Goal: Obtain resource: Obtain resource

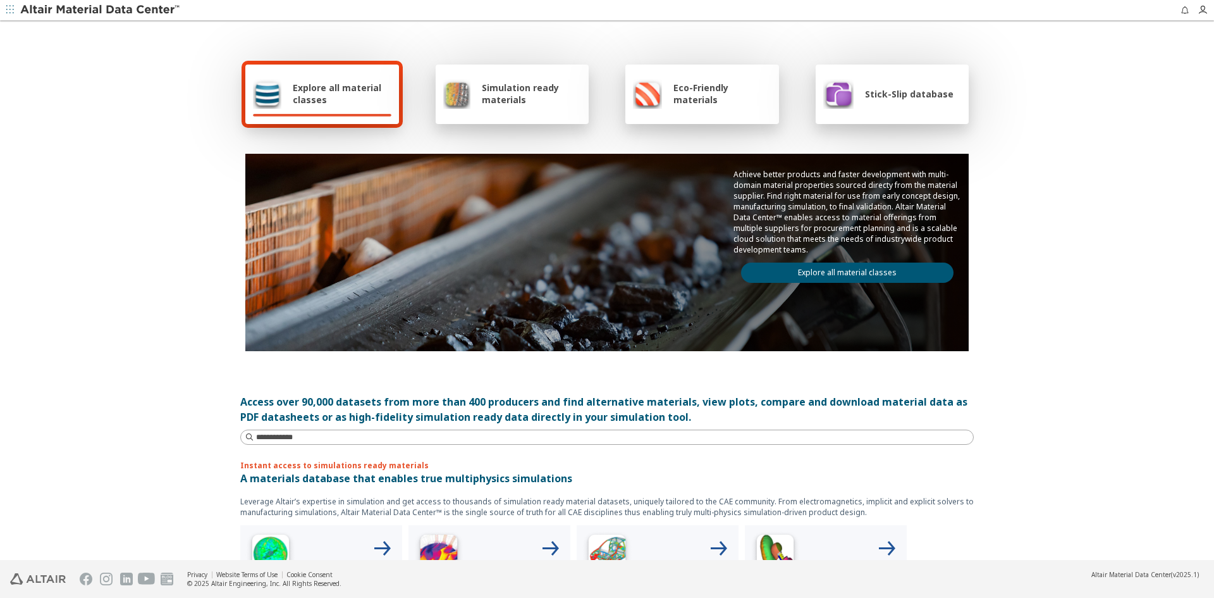
click at [503, 111] on div "Simulation ready materials" at bounding box center [513, 93] width 154 height 59
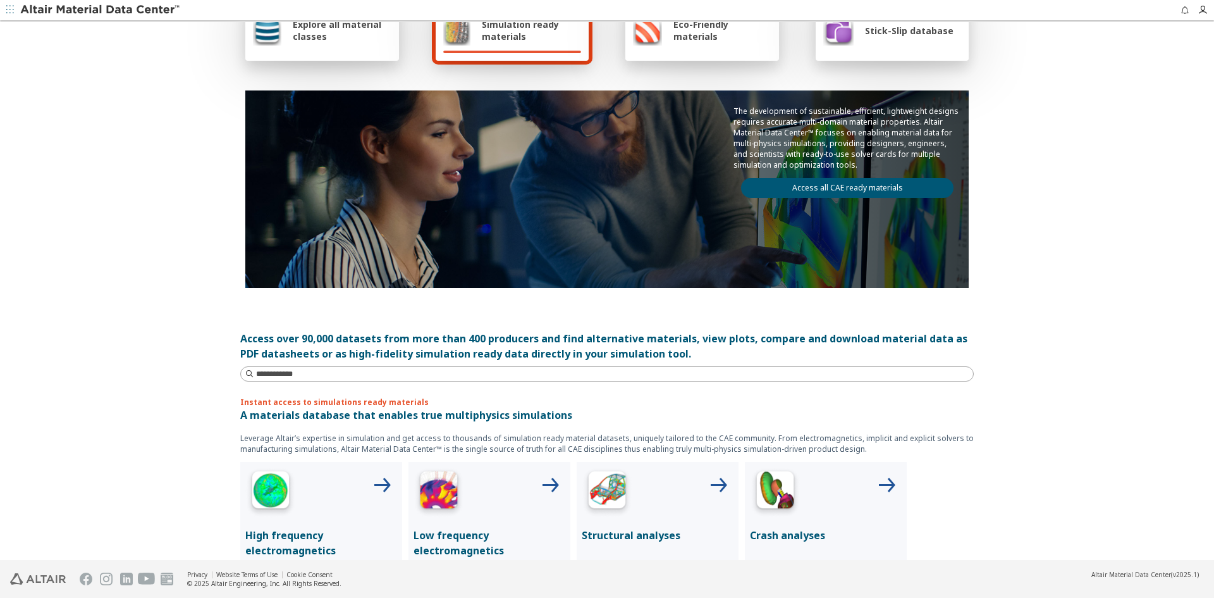
scroll to position [316, 0]
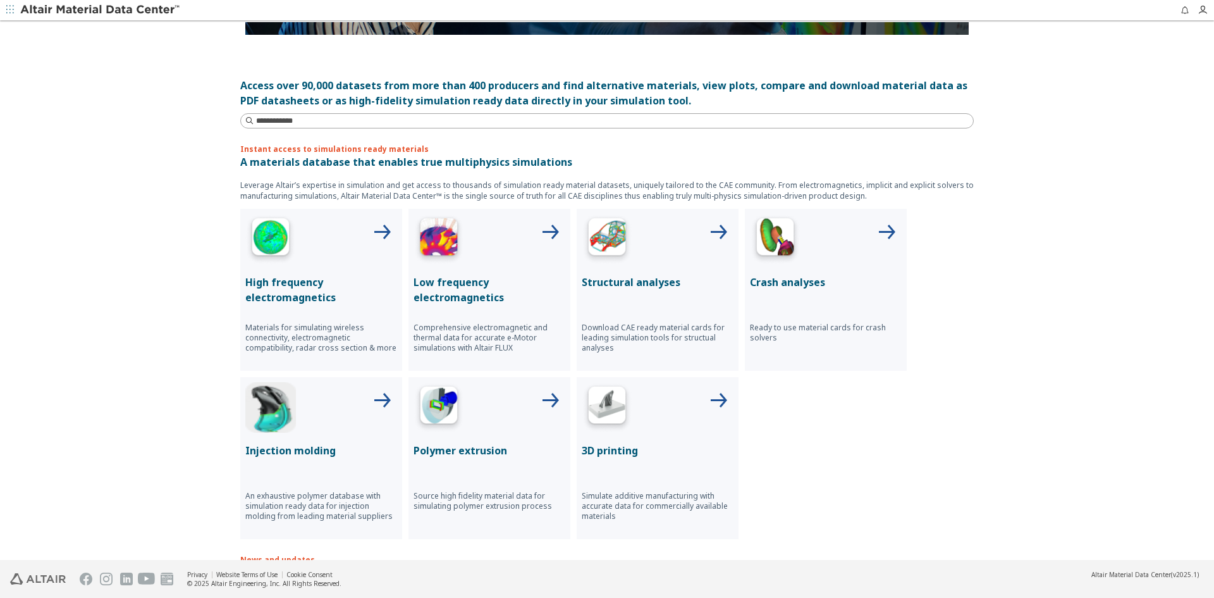
click at [614, 276] on p "Structural analyses" at bounding box center [658, 281] width 152 height 15
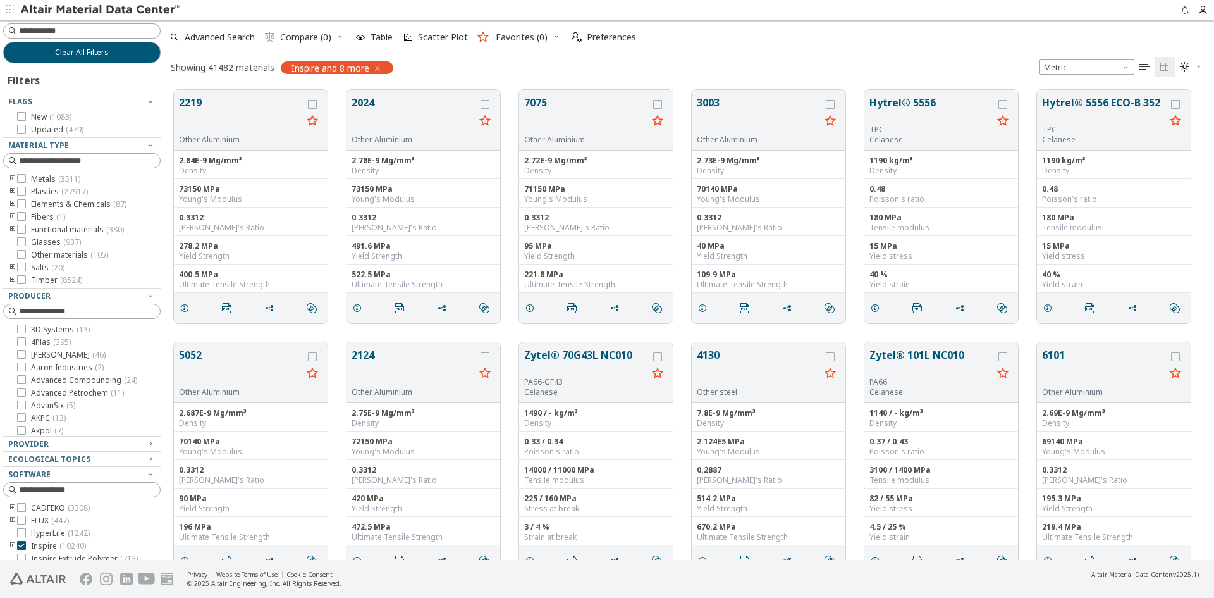
scroll to position [10, 10]
click at [25, 178] on icon at bounding box center [21, 178] width 9 height 9
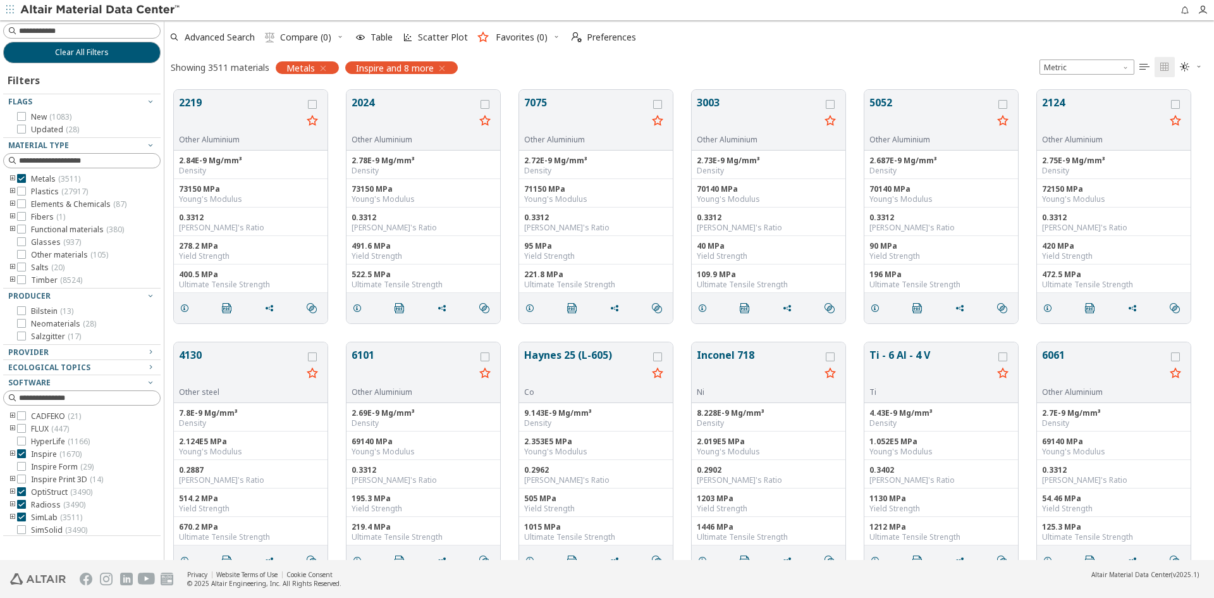
click at [443, 67] on icon "button" at bounding box center [442, 68] width 10 height 10
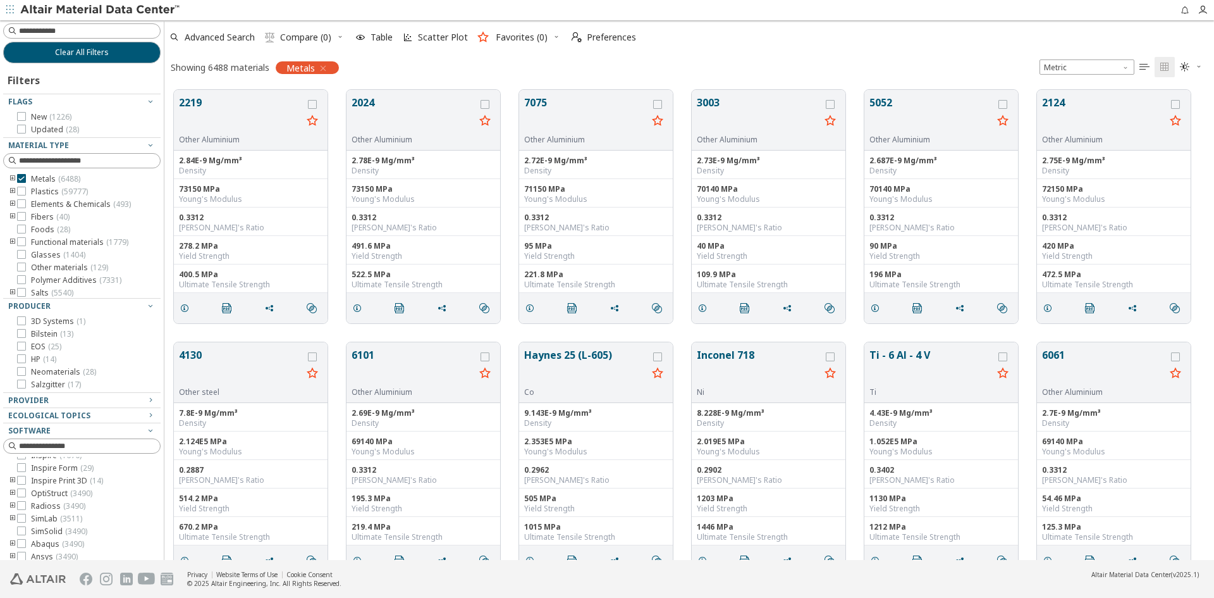
scroll to position [66, 0]
click at [22, 524] on icon at bounding box center [21, 524] width 9 height 9
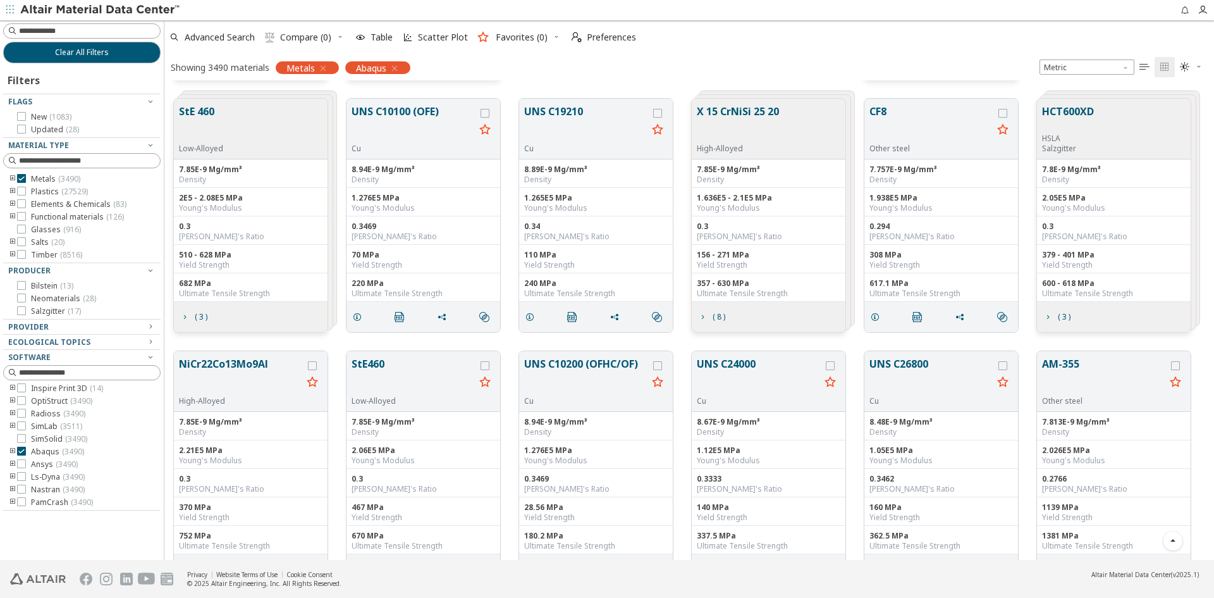
scroll to position [4237, 0]
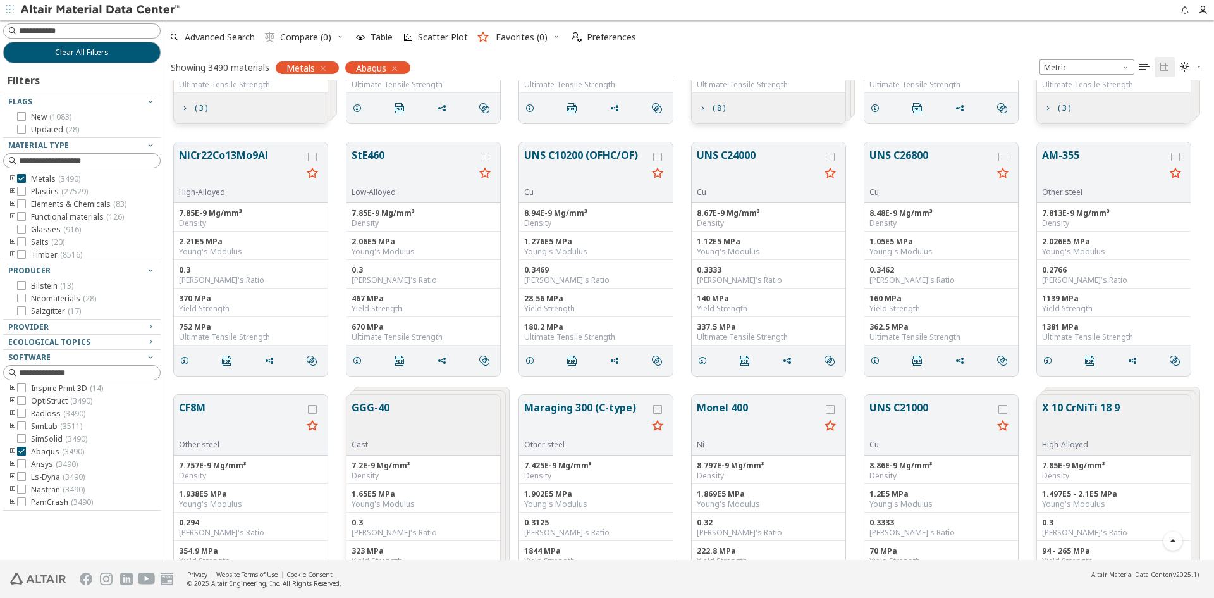
click at [14, 179] on icon "toogle group" at bounding box center [12, 179] width 9 height 10
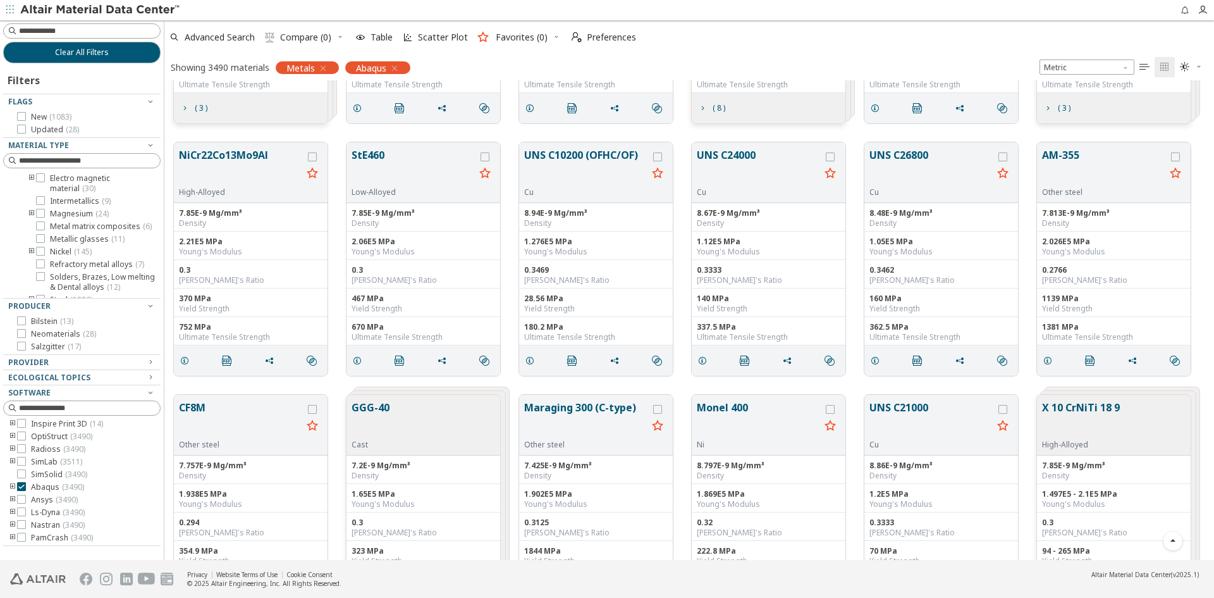
scroll to position [190, 0]
click at [40, 188] on icon at bounding box center [40, 183] width 9 height 9
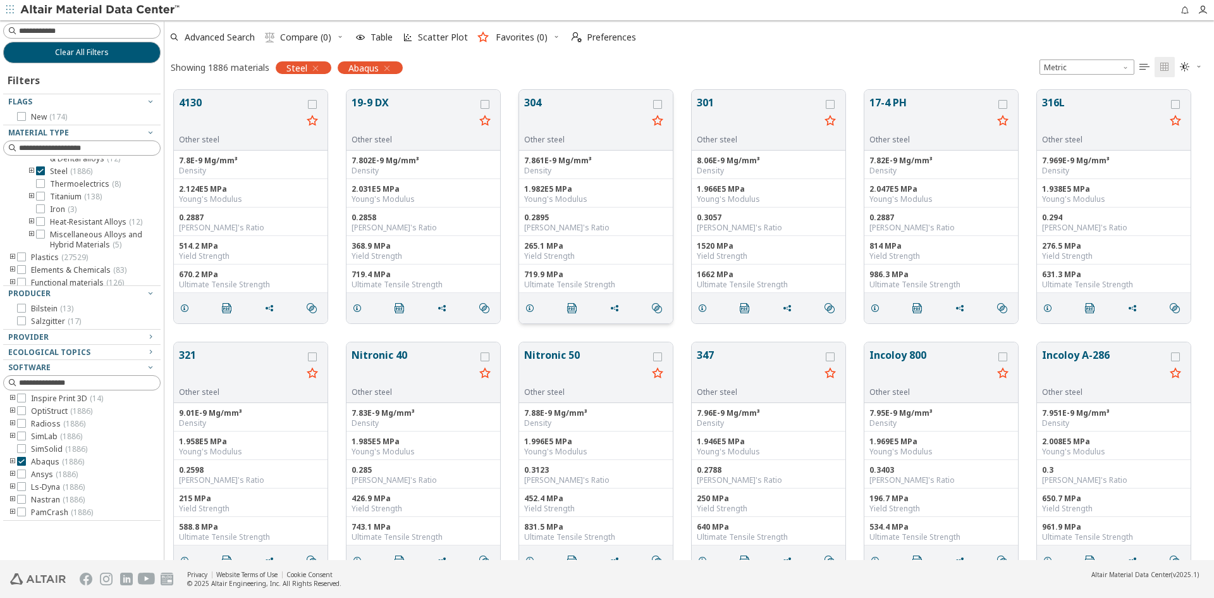
click at [531, 104] on button "304" at bounding box center [585, 115] width 123 height 40
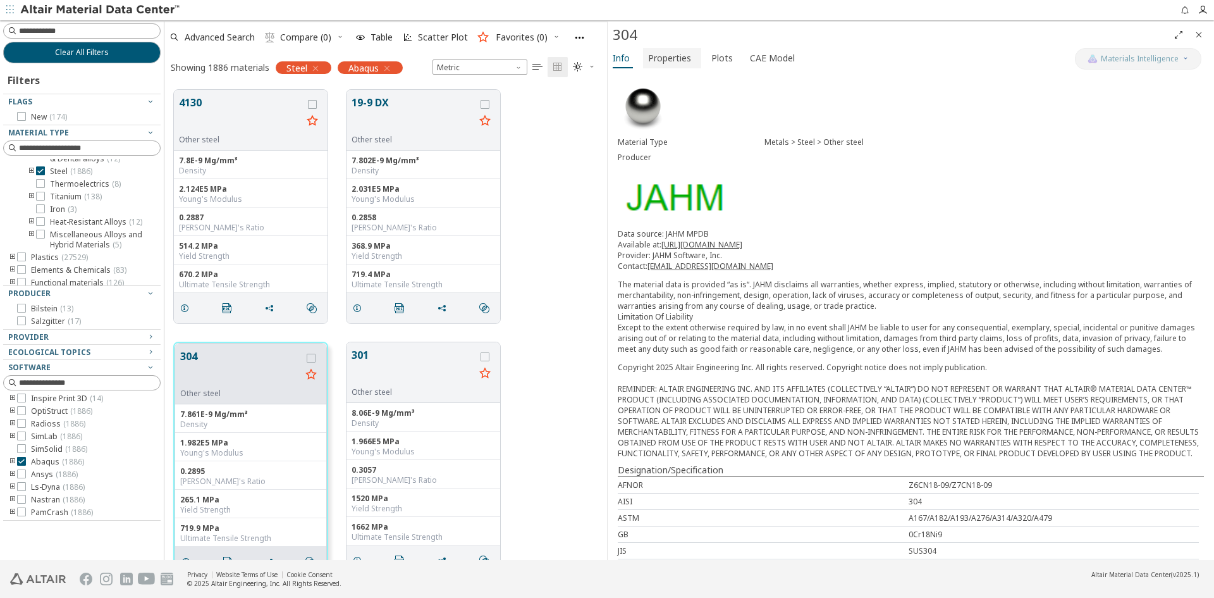
click at [661, 54] on span "Properties" at bounding box center [669, 58] width 43 height 20
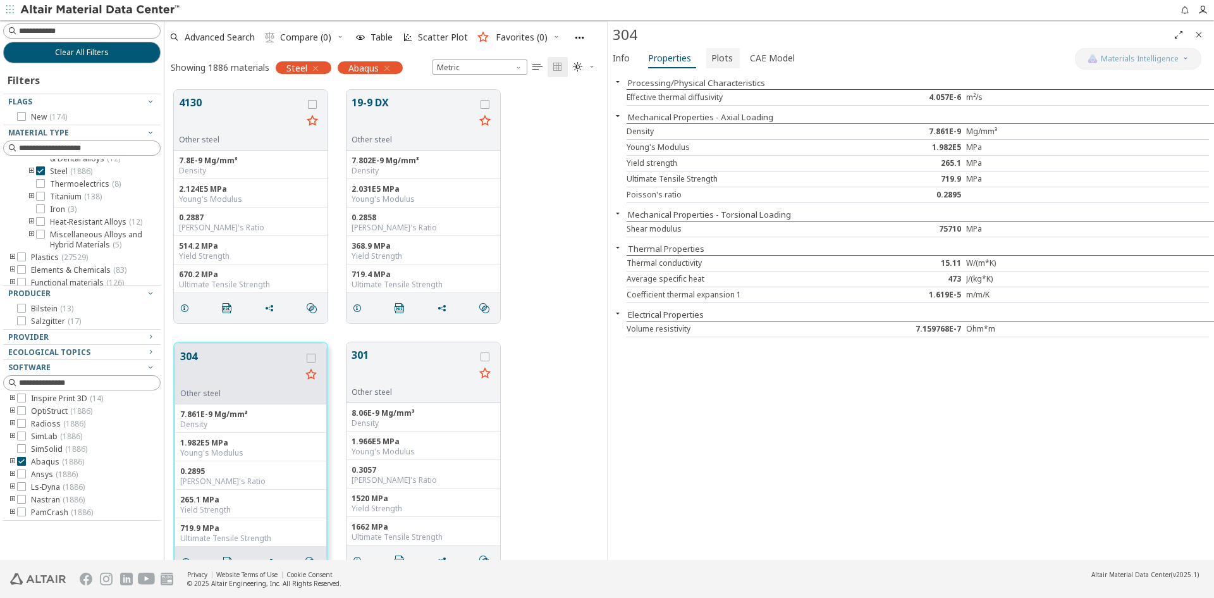
click at [723, 62] on span "Plots" at bounding box center [721, 58] width 21 height 20
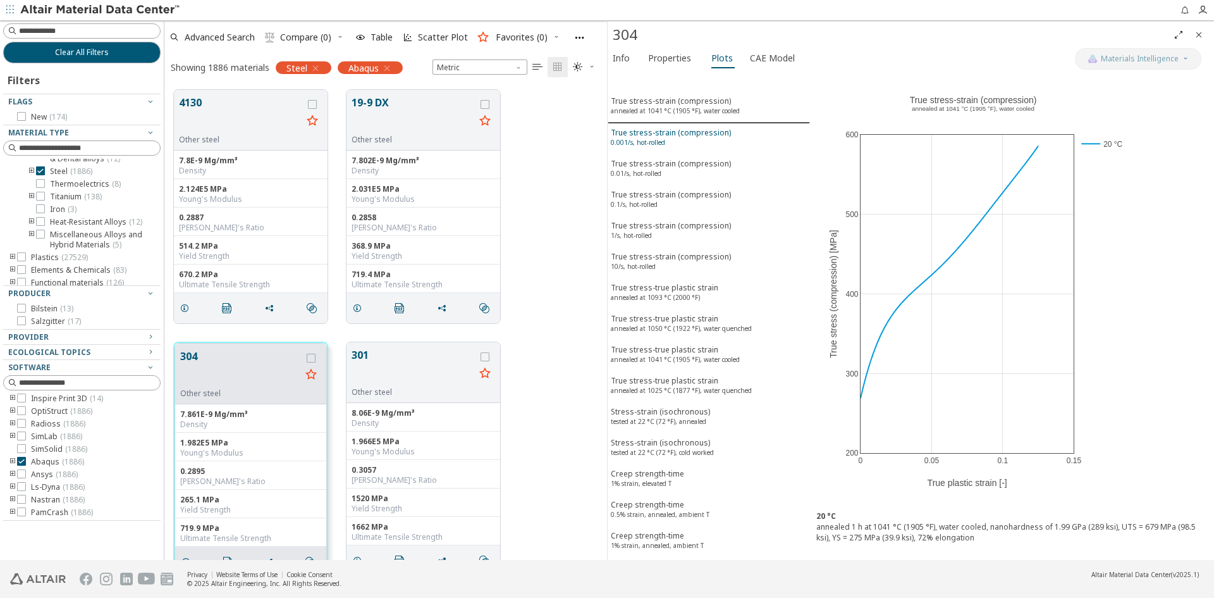
click at [640, 135] on div "True stress-strain (compression) 0.001/s, hot-rolled" at bounding box center [671, 138] width 120 height 23
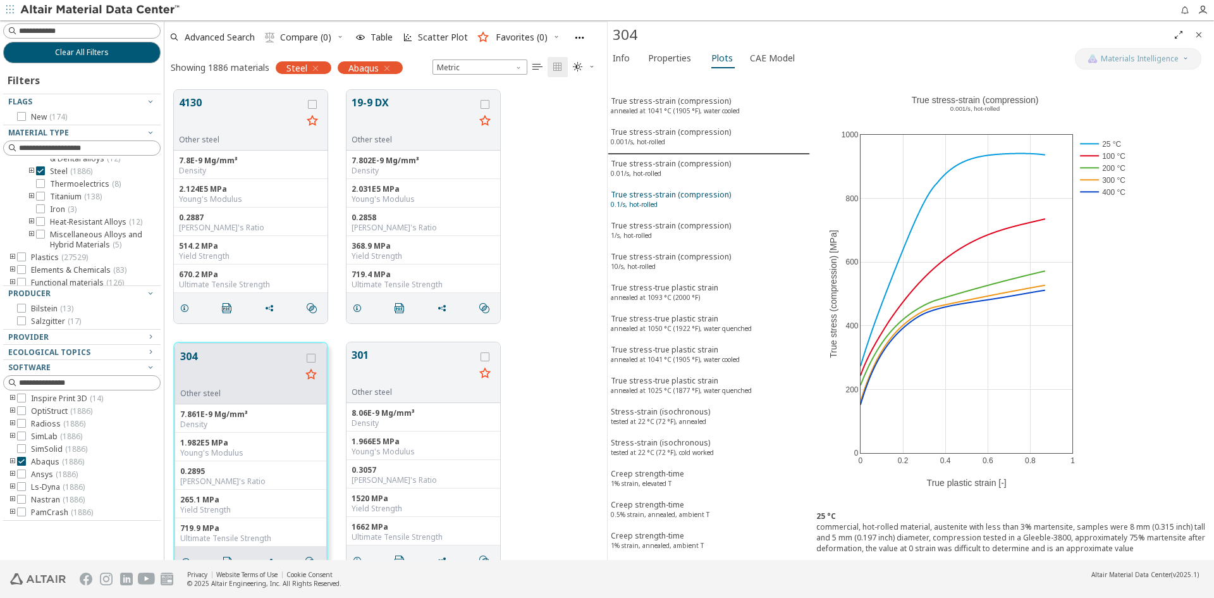
click at [647, 201] on sup "0.1/s, hot-rolled" at bounding box center [634, 204] width 47 height 9
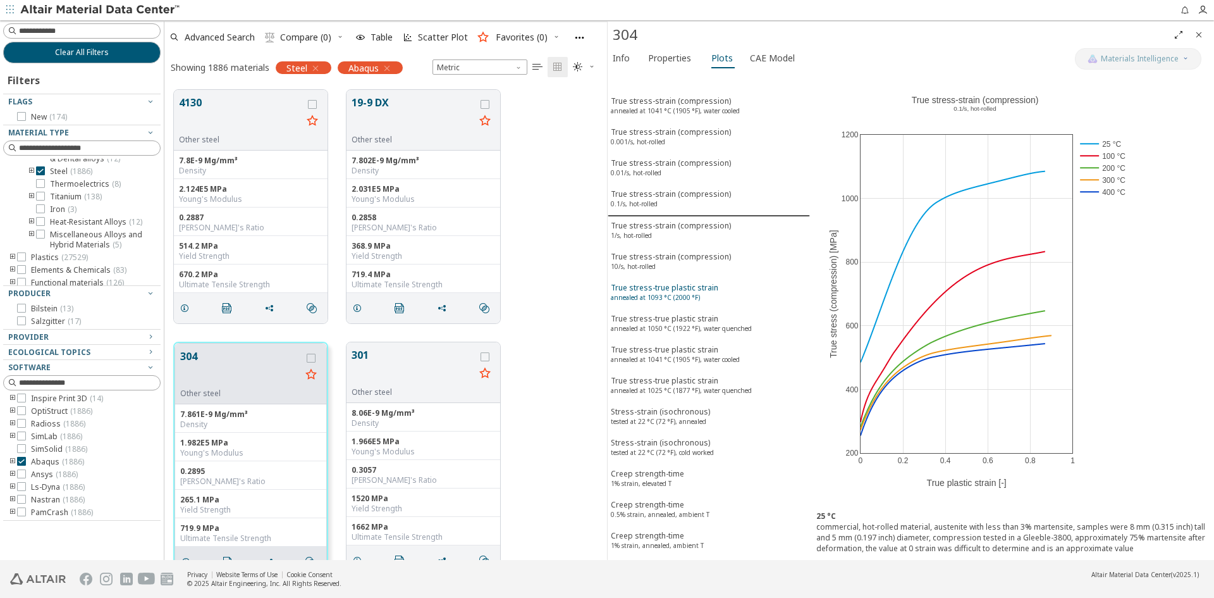
click at [641, 280] on button "True stress-true plastic strain annealed at 1093 °C (2000 °F)" at bounding box center [709, 293] width 202 height 31
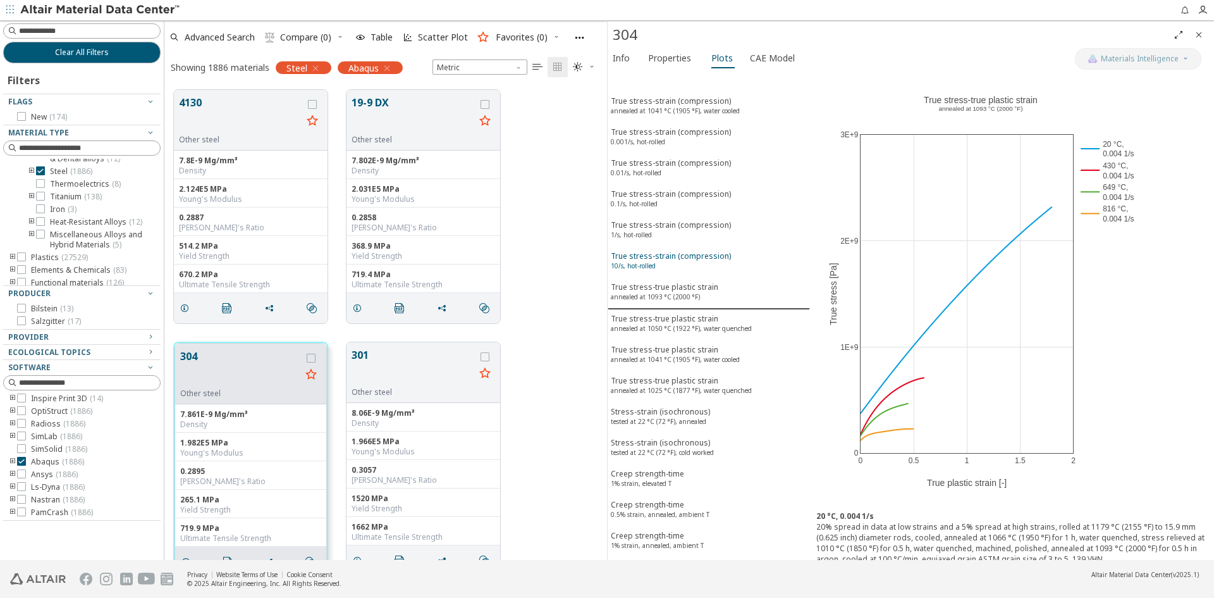
click at [636, 257] on div "True stress-strain (compression) 10/s, hot-rolled" at bounding box center [671, 261] width 120 height 23
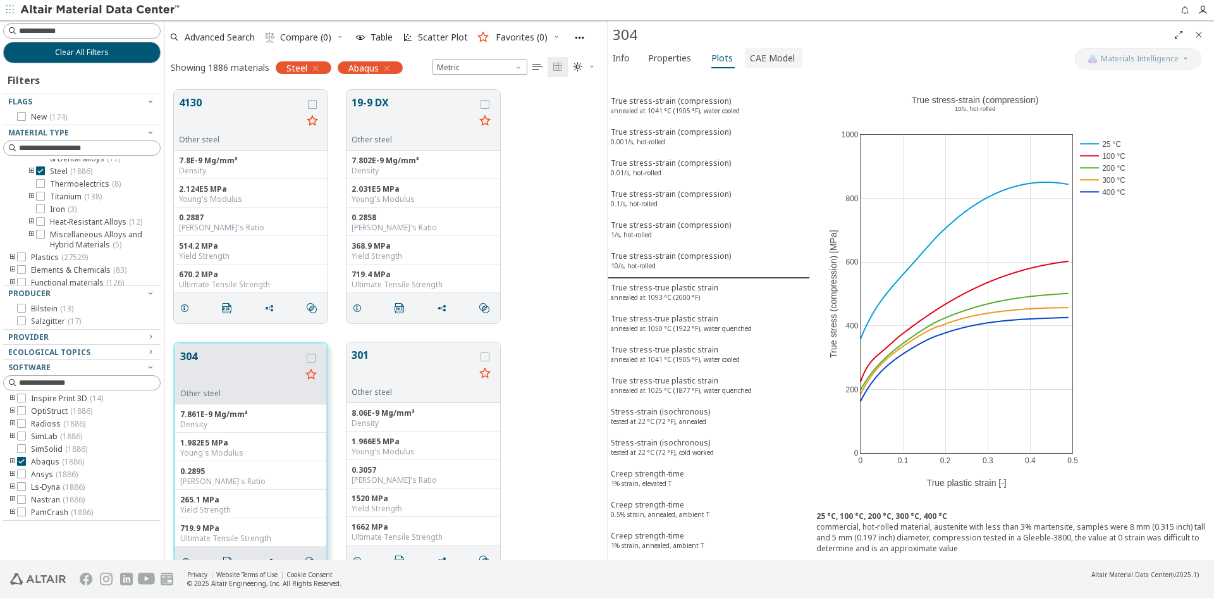
click at [768, 66] on button "CAE Model" at bounding box center [774, 58] width 58 height 20
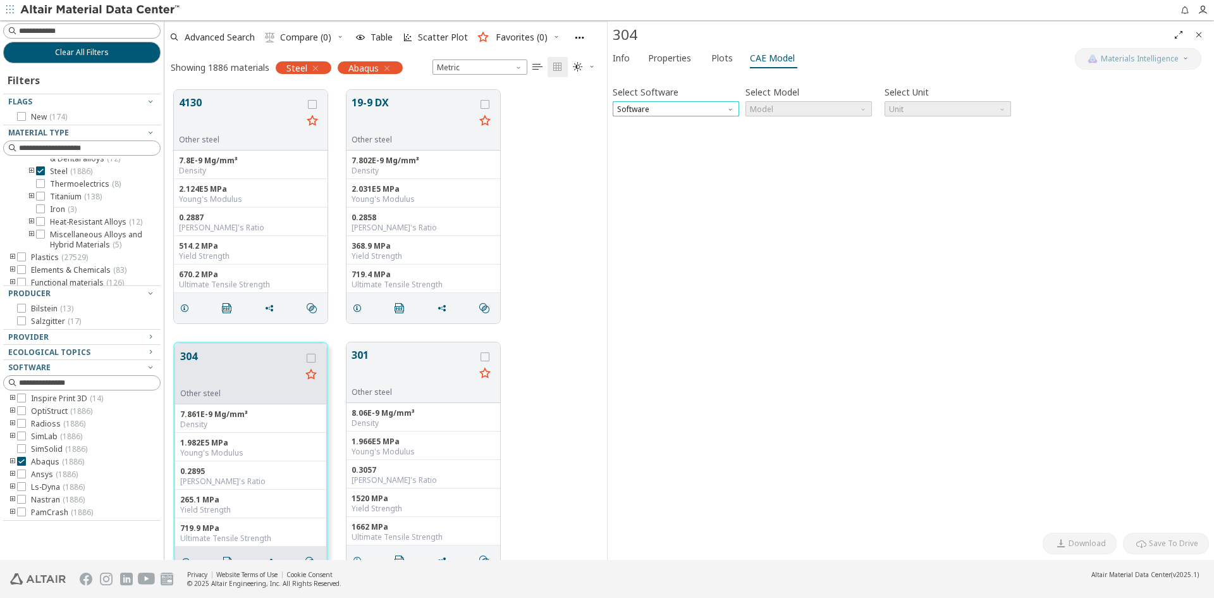
click at [716, 111] on span "Software" at bounding box center [676, 108] width 126 height 15
click at [665, 204] on span "Abaqus" at bounding box center [676, 200] width 116 height 9
click at [826, 110] on span "Model" at bounding box center [809, 108] width 126 height 15
click at [804, 126] on span "Elastic" at bounding box center [809, 124] width 116 height 9
click at [817, 106] on span "Elastic" at bounding box center [809, 108] width 126 height 15
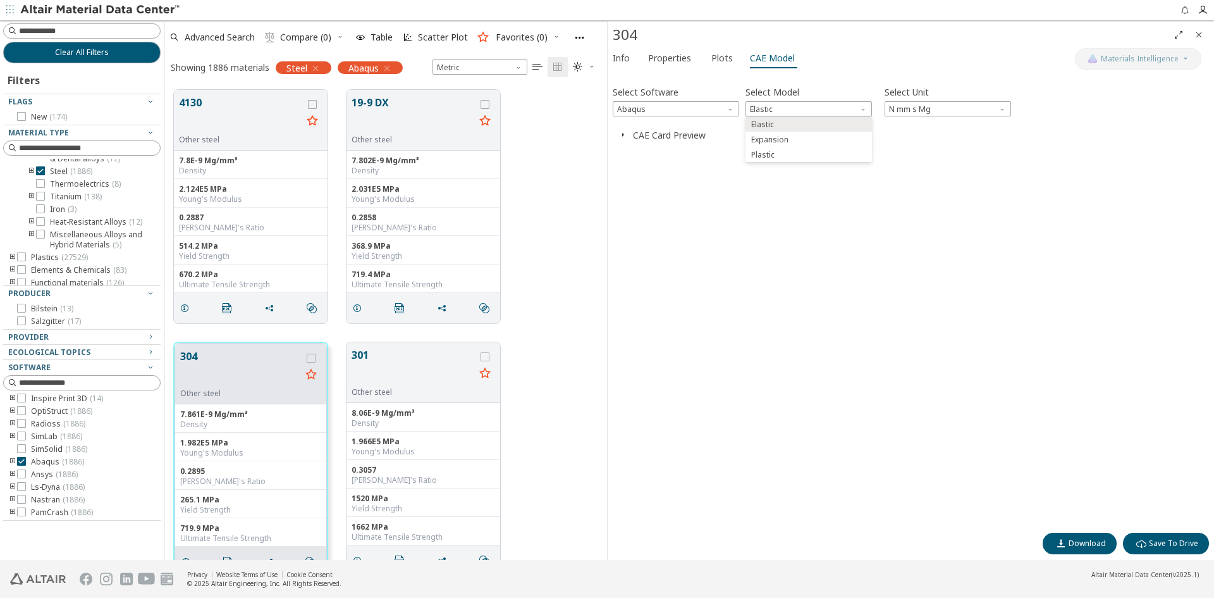
click at [709, 180] on div "Select Software Abaqus Select Model Elastic Select Unit N mm s Mg Invalid data.…" at bounding box center [911, 302] width 596 height 450
click at [621, 132] on icon "button" at bounding box center [623, 135] width 10 height 10
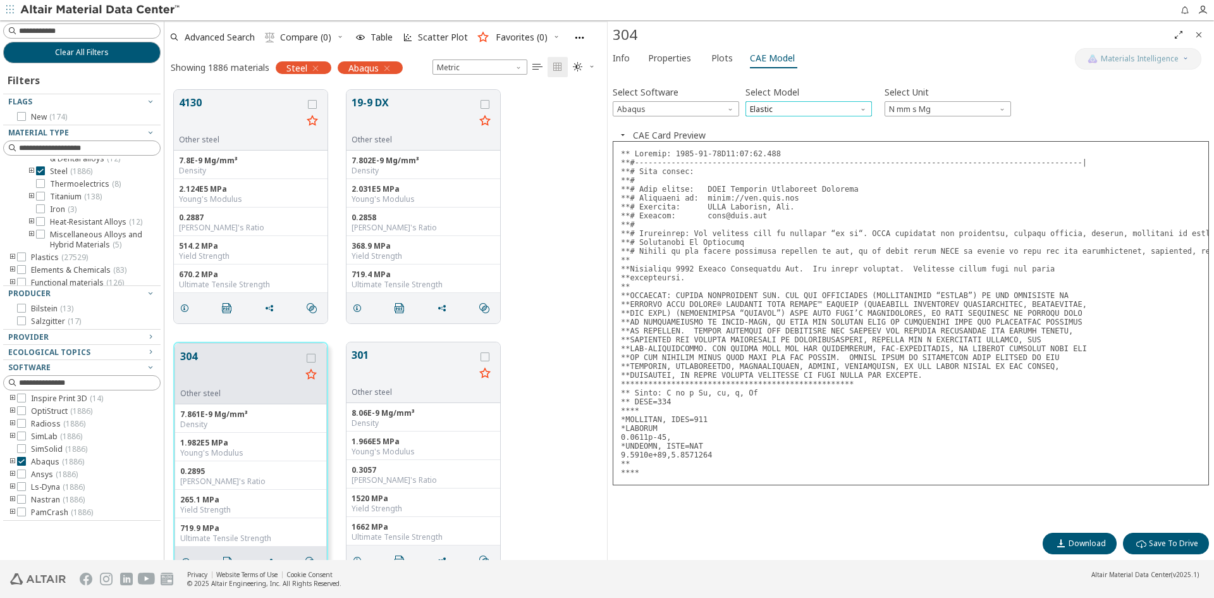
click at [807, 108] on span "Elastic" at bounding box center [809, 108] width 126 height 15
click at [785, 143] on span "Expansion" at bounding box center [769, 140] width 37 height 10
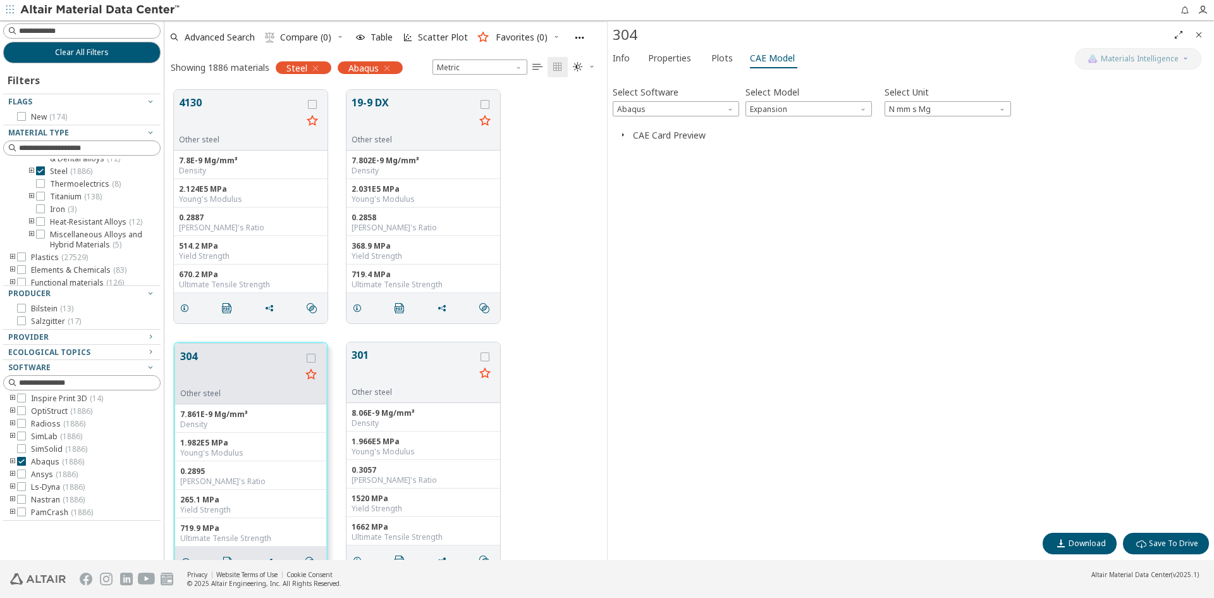
click at [622, 133] on icon "button" at bounding box center [623, 135] width 10 height 10
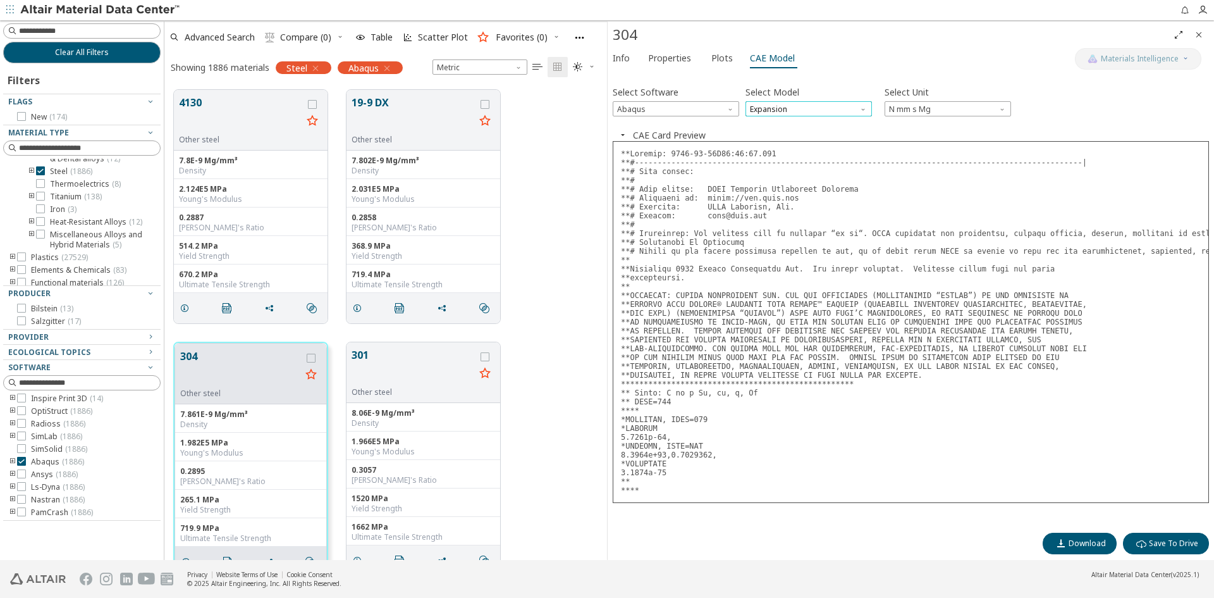
click at [836, 105] on span "Expansion" at bounding box center [809, 108] width 126 height 15
click at [784, 158] on span "Plastic" at bounding box center [809, 154] width 116 height 9
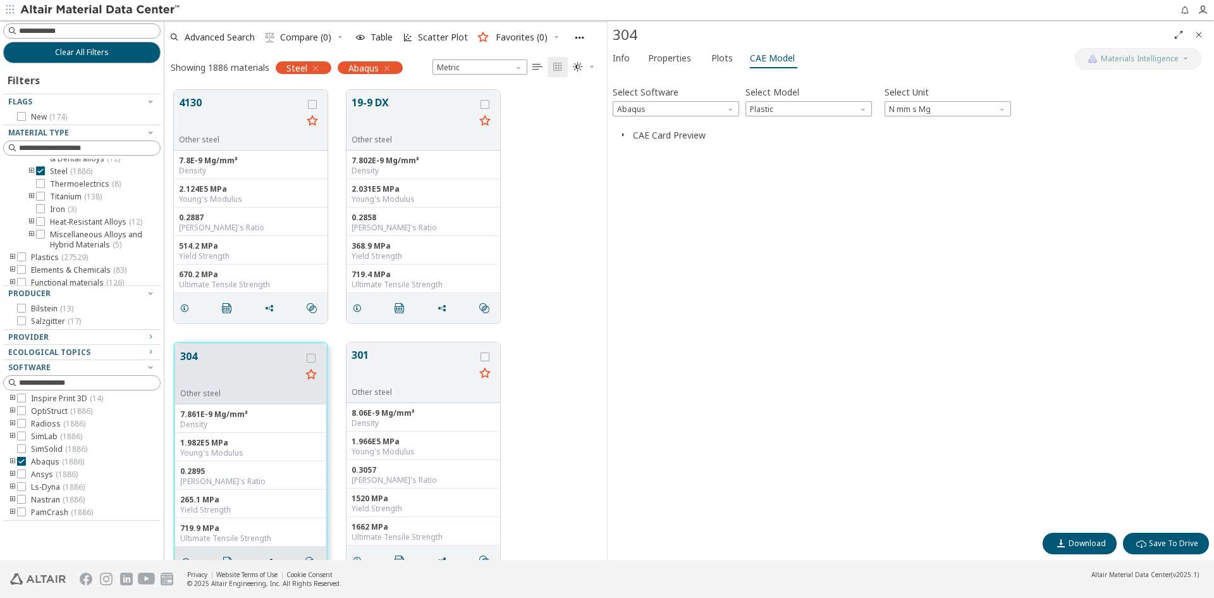
click at [620, 129] on span "button" at bounding box center [622, 135] width 15 height 12
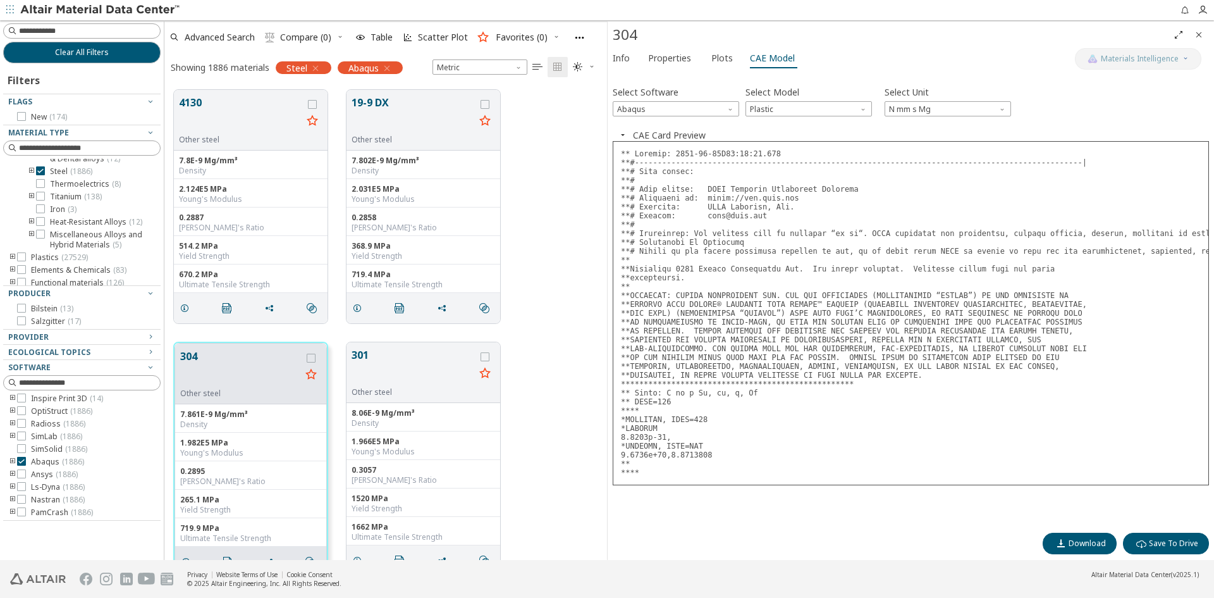
click at [751, 455] on pre at bounding box center [911, 313] width 596 height 344
click at [777, 113] on span "Plastic" at bounding box center [809, 108] width 126 height 15
click at [775, 126] on span "Elastic" at bounding box center [809, 124] width 116 height 9
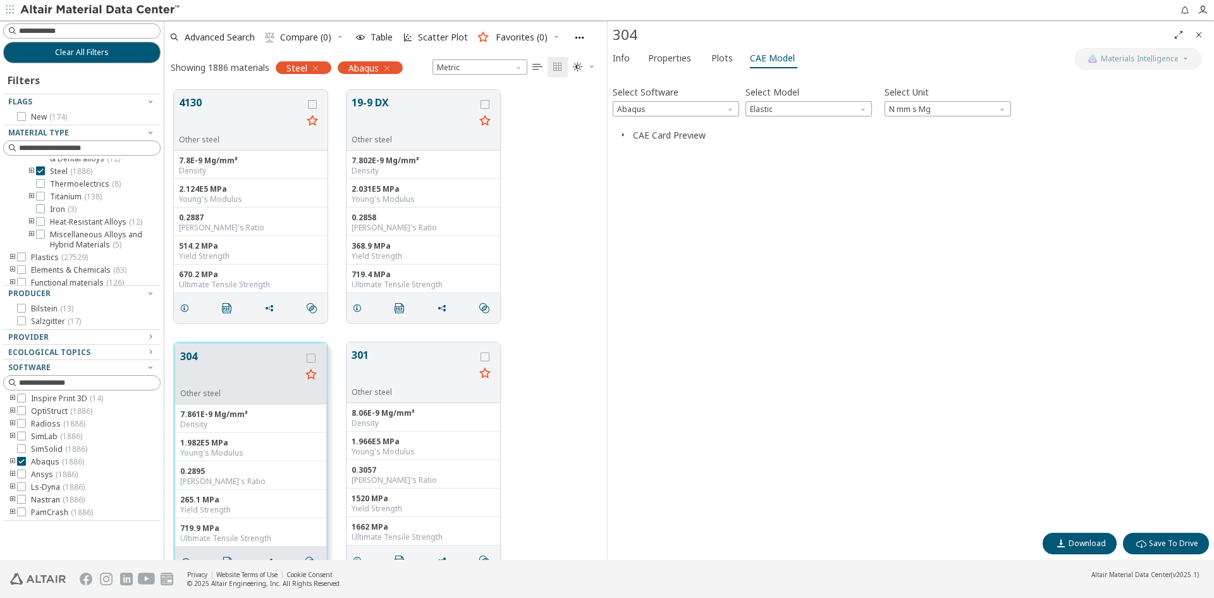
click at [626, 137] on icon "button" at bounding box center [623, 135] width 10 height 10
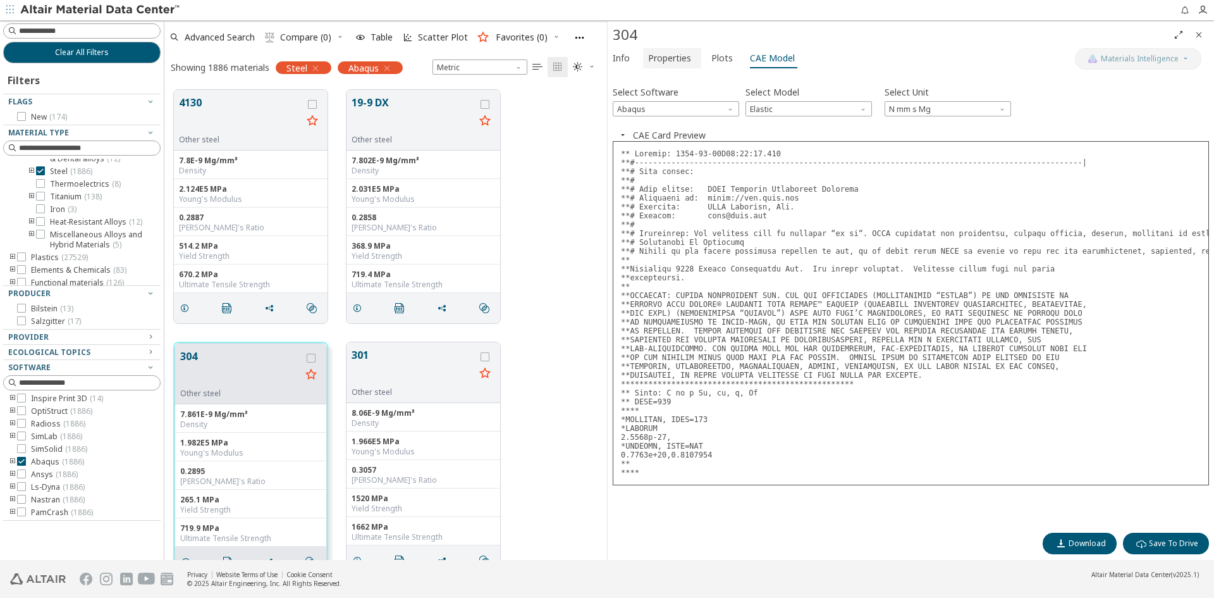
click at [658, 54] on span "Properties" at bounding box center [669, 58] width 43 height 20
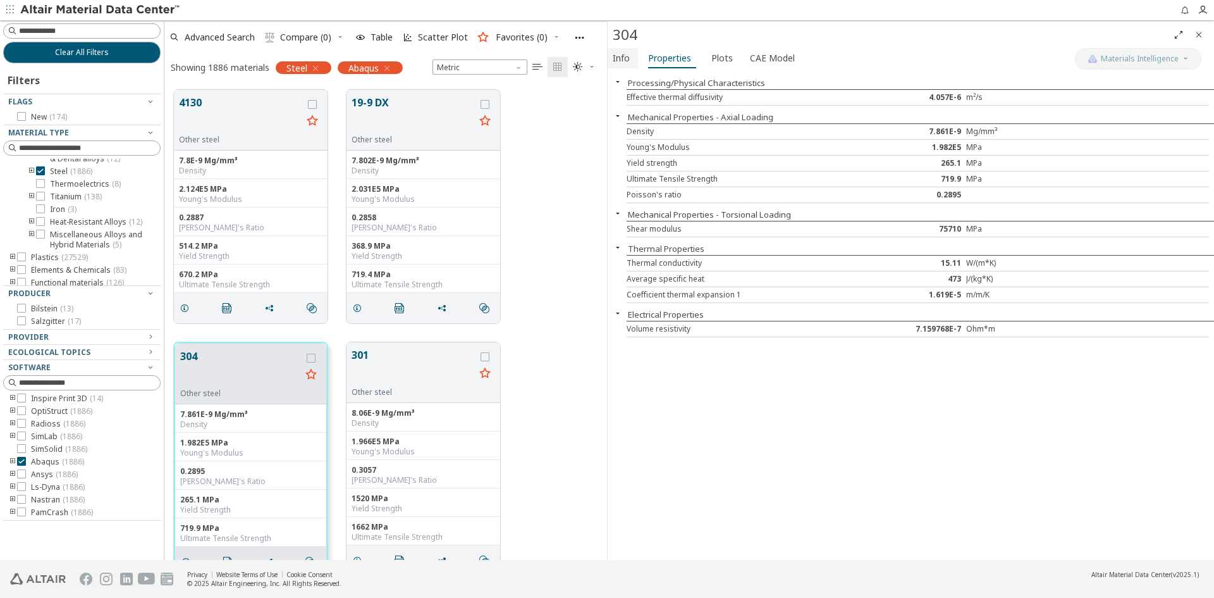
click at [623, 57] on span "Info" at bounding box center [621, 58] width 17 height 20
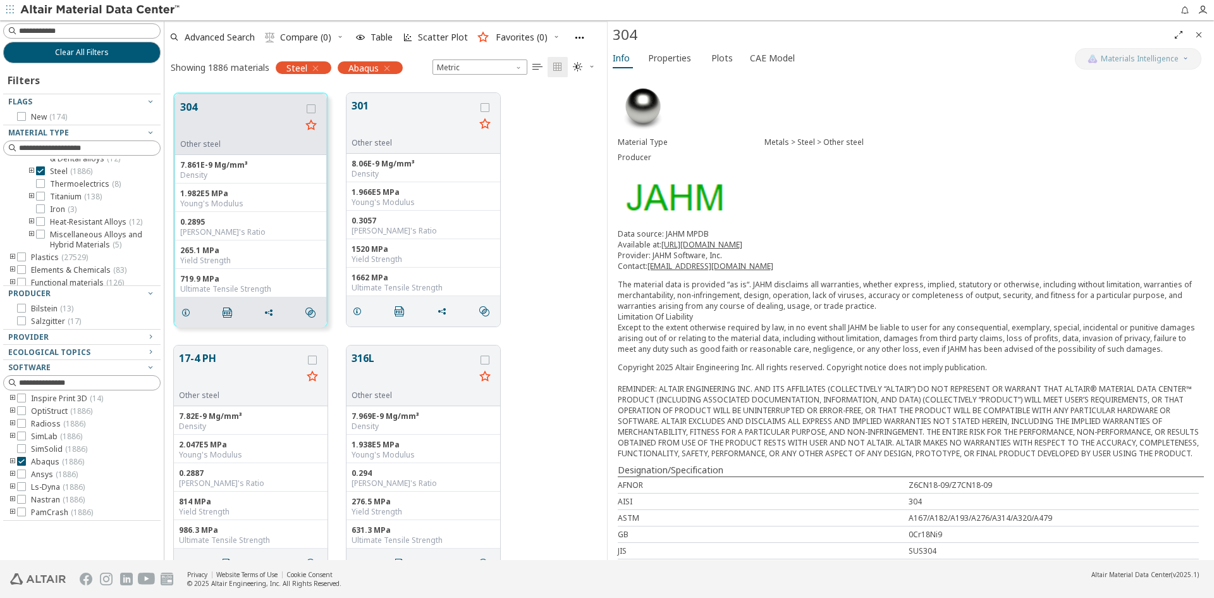
scroll to position [632, 0]
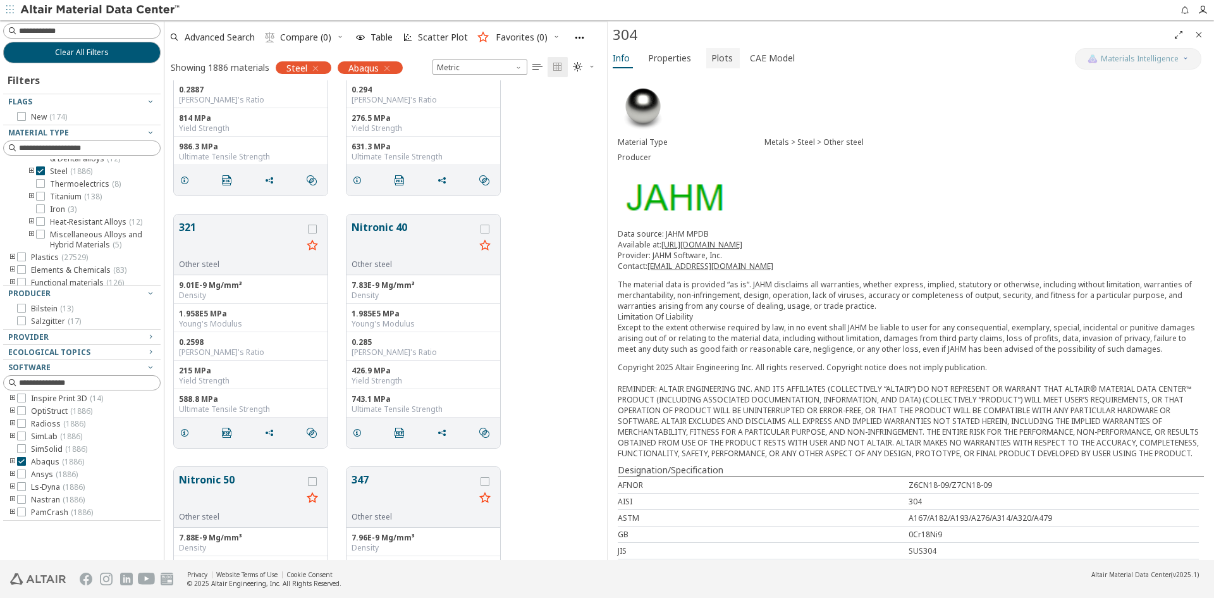
click at [706, 62] on button "Plots" at bounding box center [723, 58] width 34 height 20
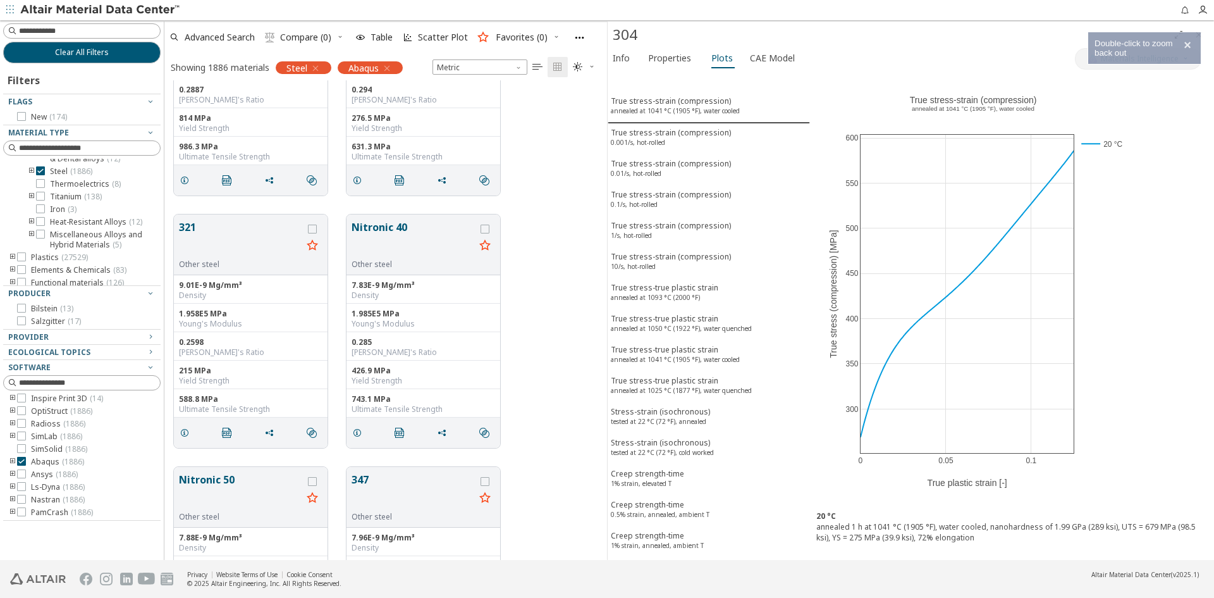
drag, startPoint x: 911, startPoint y: 310, endPoint x: 1162, endPoint y: 337, distance: 252.4
click at [1162, 337] on div "0 0.05 0.1 300 350 400 450 500 550 600 20 °C True stress-strain (compression) ​…" at bounding box center [1012, 287] width 404 height 433
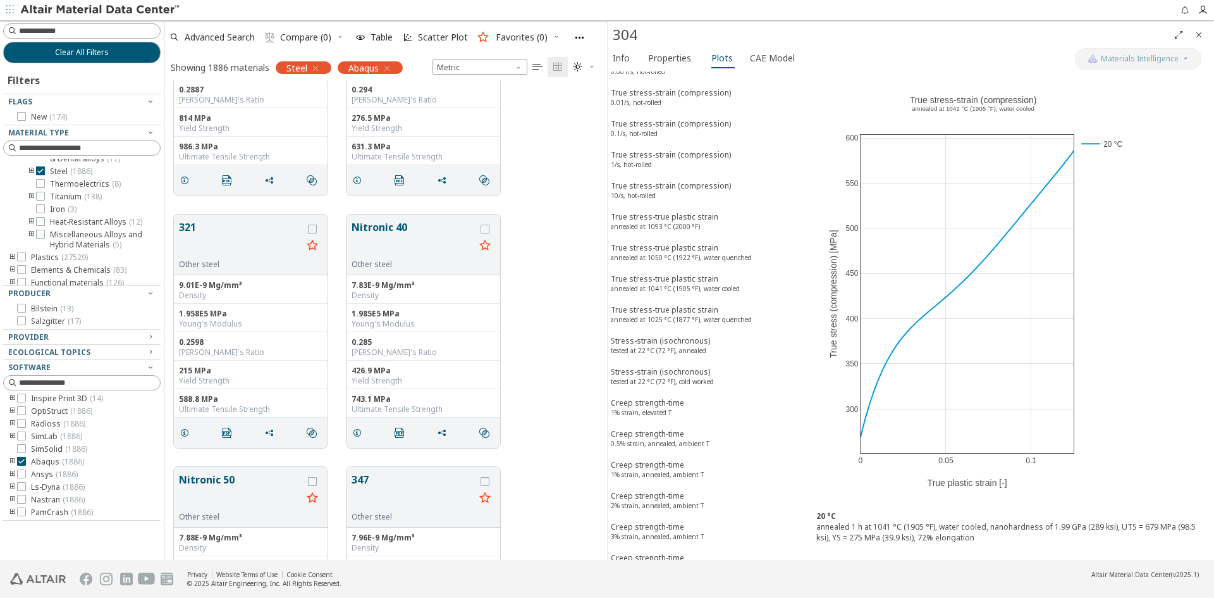
scroll to position [0, 0]
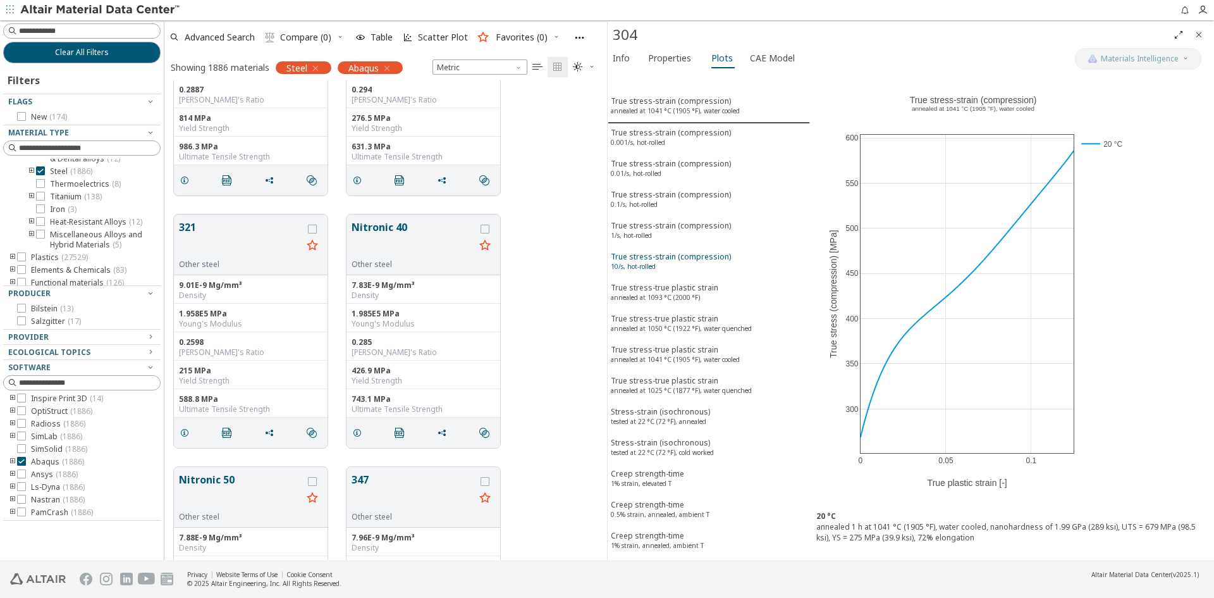
click at [677, 253] on div "True stress-strain (compression) 10/s, hot-rolled" at bounding box center [671, 262] width 120 height 23
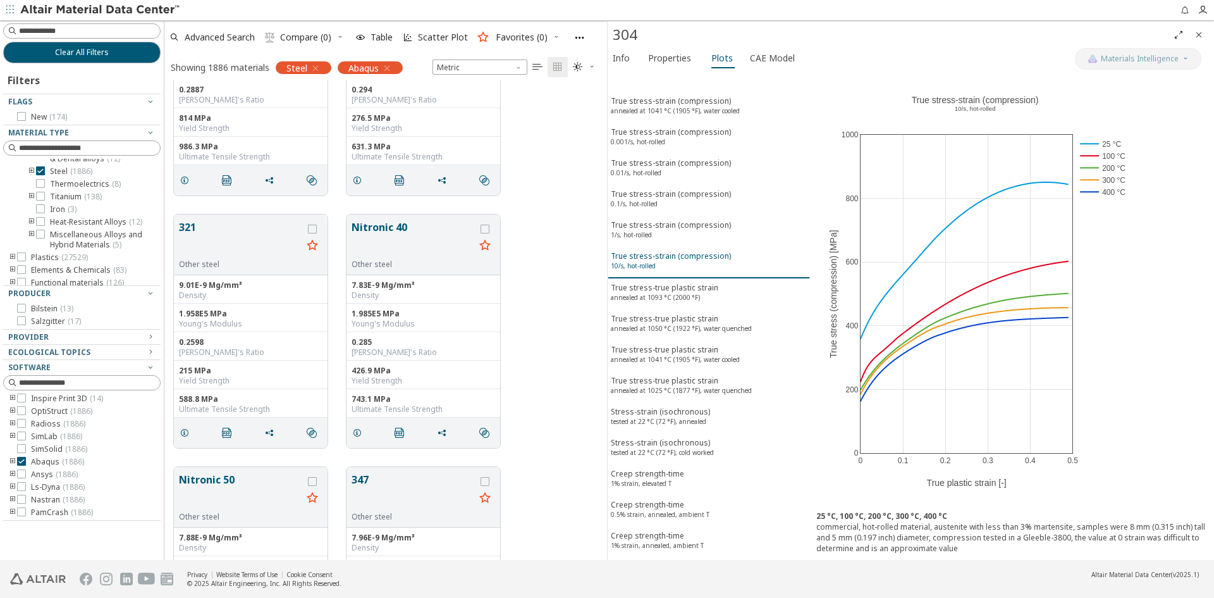
drag, startPoint x: 677, startPoint y: 254, endPoint x: 670, endPoint y: 257, distance: 8.2
click at [670, 257] on div "True stress-strain (compression) 10/s, hot-rolled" at bounding box center [671, 261] width 120 height 23
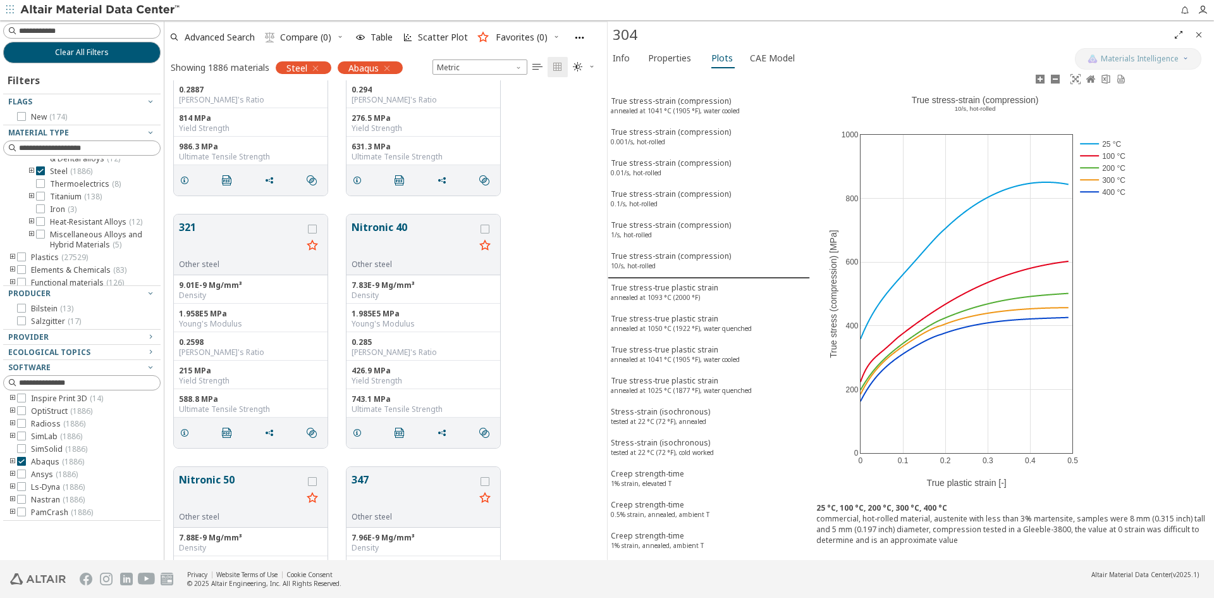
scroll to position [11, 0]
click at [769, 54] on span "CAE Model" at bounding box center [772, 58] width 45 height 20
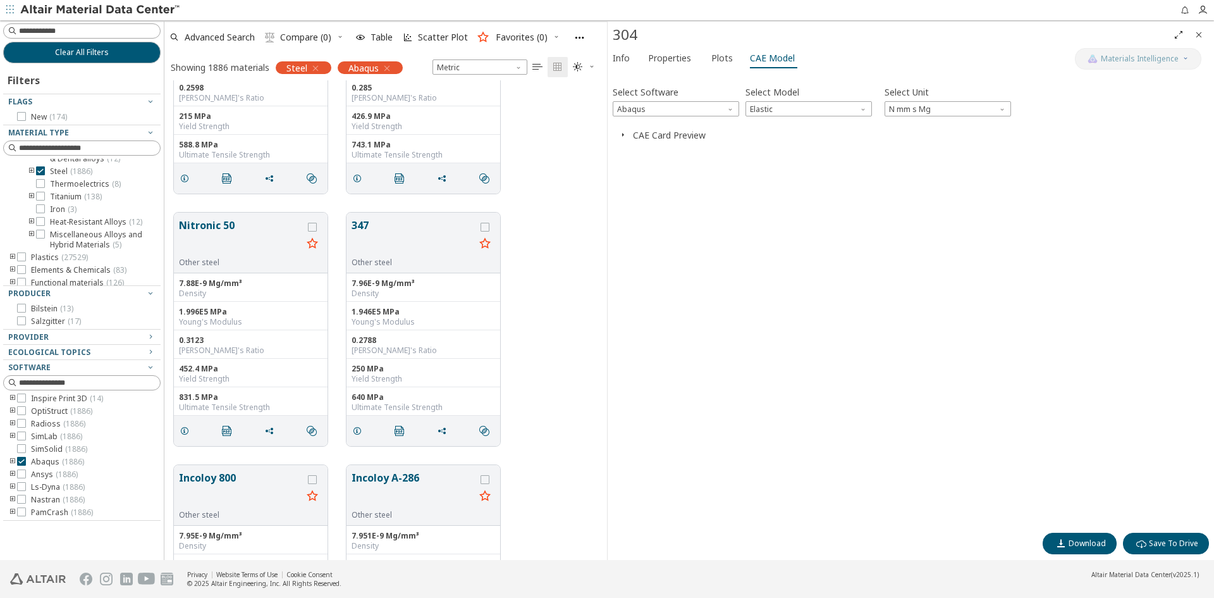
scroll to position [1265, 0]
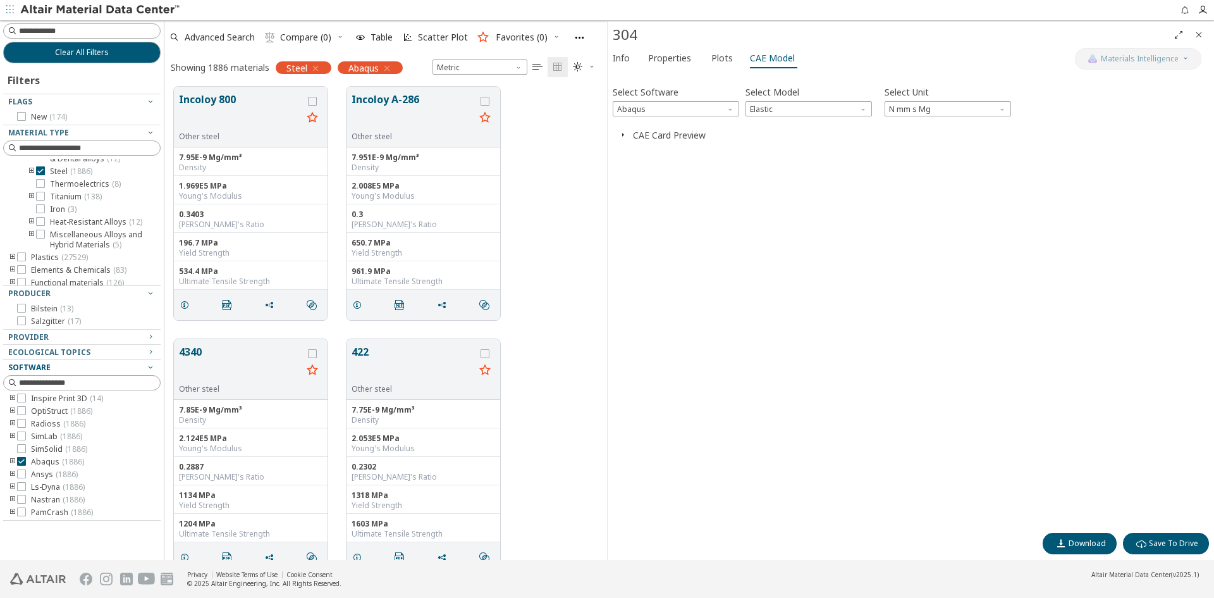
click at [45, 361] on span "Software" at bounding box center [81, 367] width 147 height 15
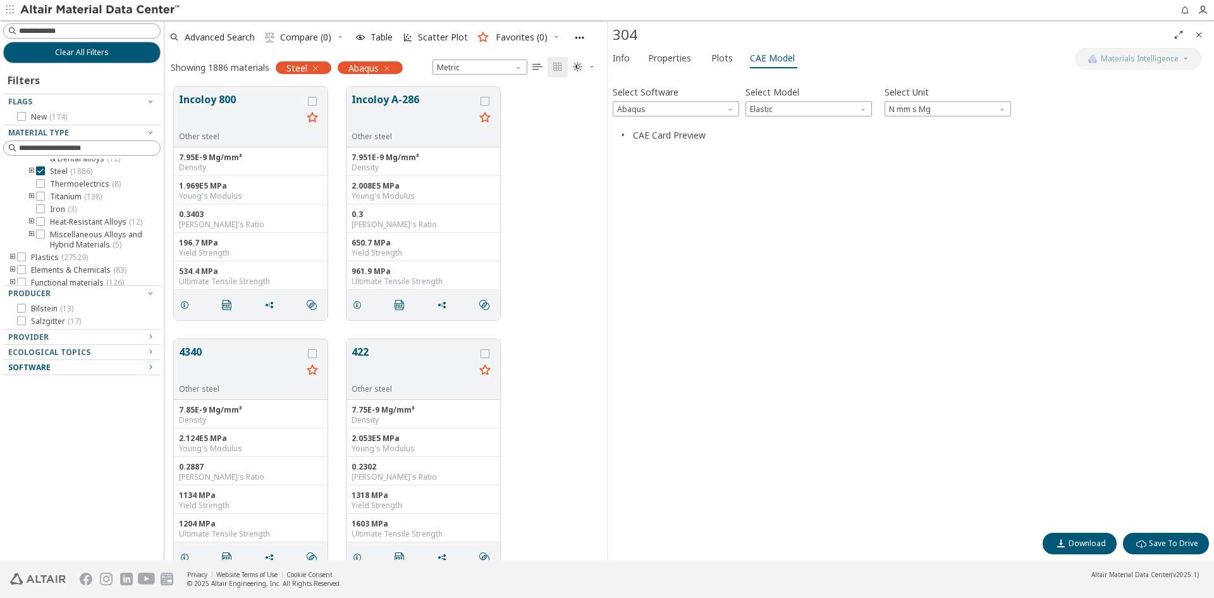
click at [44, 362] on span "Software" at bounding box center [29, 367] width 42 height 11
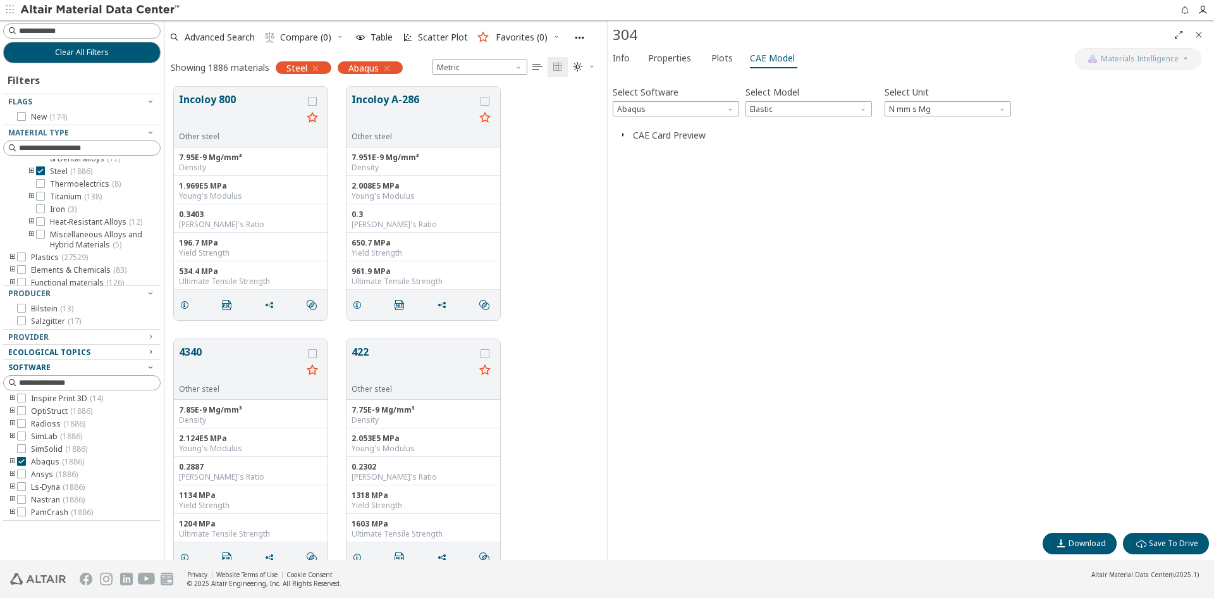
click at [54, 349] on span "Ecological Topics" at bounding box center [49, 352] width 82 height 11
click at [55, 350] on span "Ecological Topics" at bounding box center [49, 352] width 82 height 11
click at [59, 331] on span "Provider" at bounding box center [81, 336] width 147 height 15
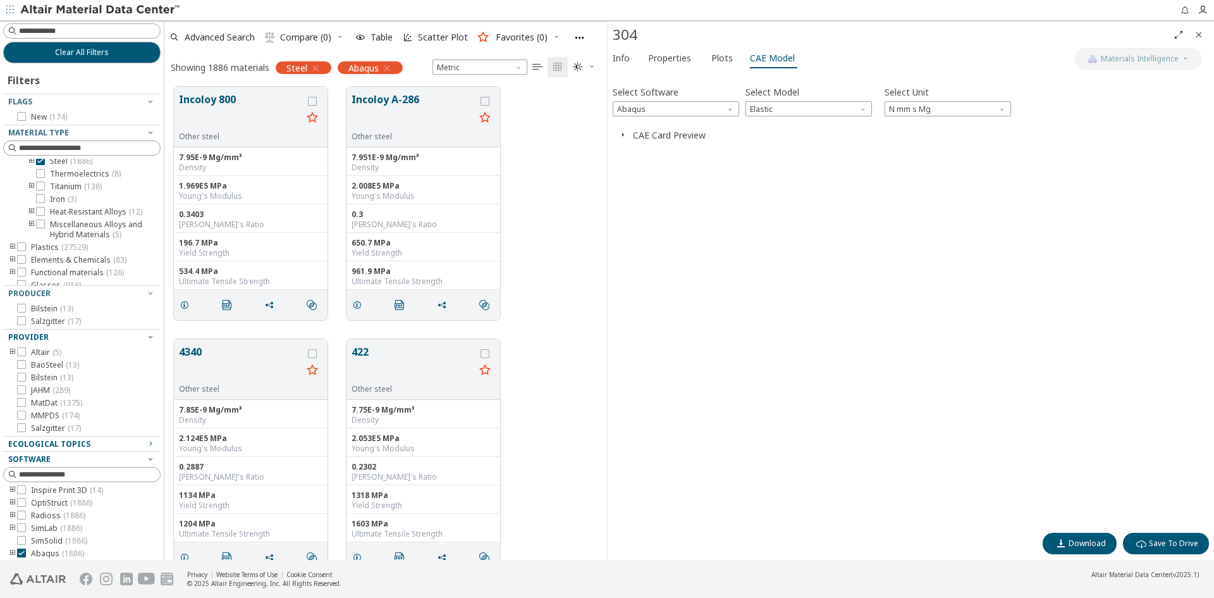
click at [59, 332] on div "Provider" at bounding box center [76, 337] width 137 height 10
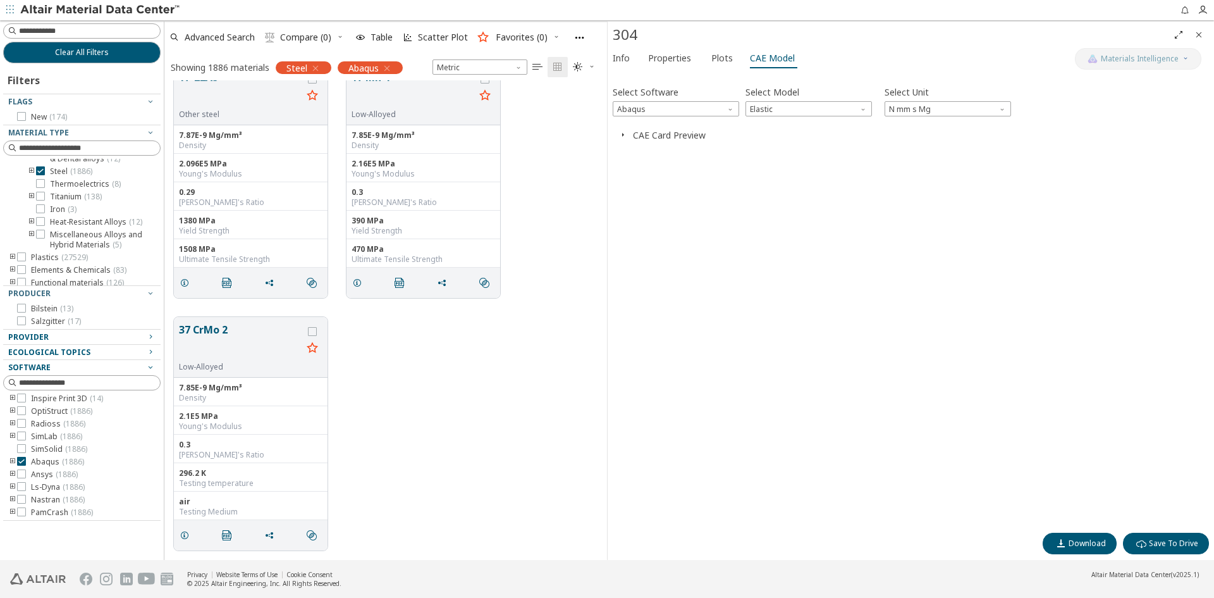
scroll to position [25888, 0]
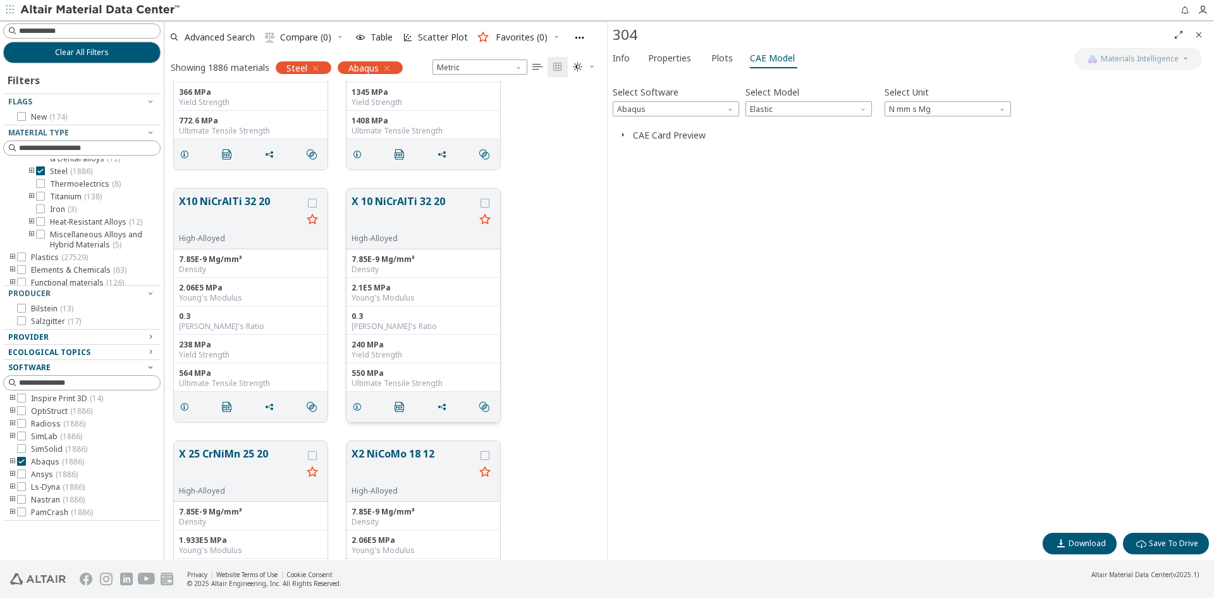
click at [383, 193] on button "X 10 NiCrAlTi 32 20" at bounding box center [413, 213] width 123 height 40
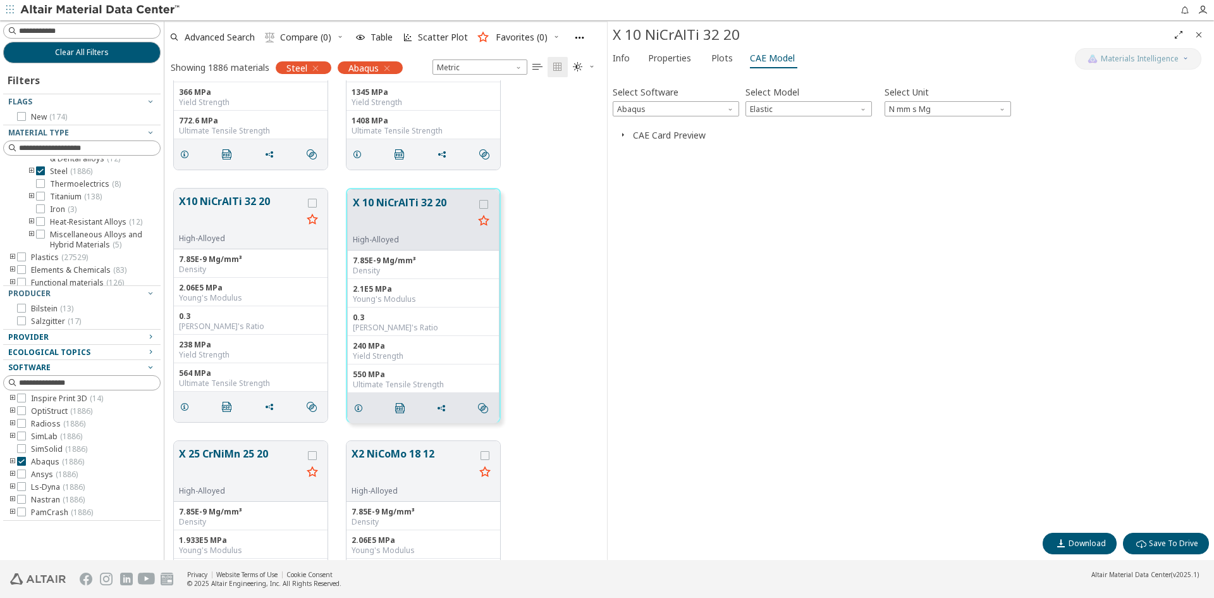
click at [625, 136] on icon "button" at bounding box center [623, 135] width 10 height 10
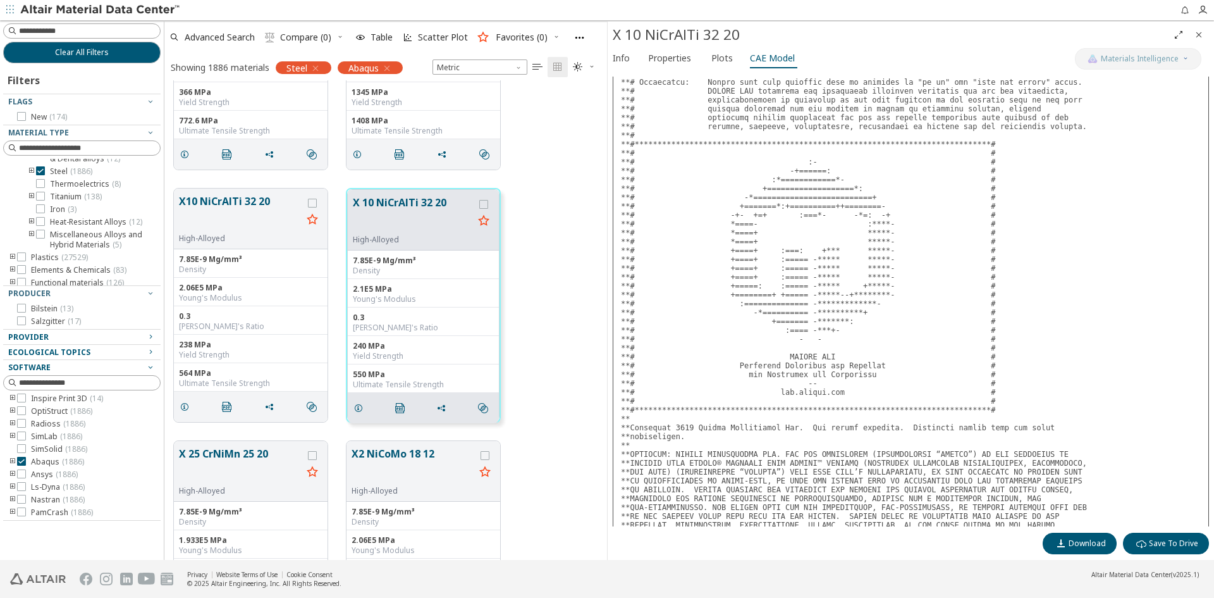
scroll to position [278, 0]
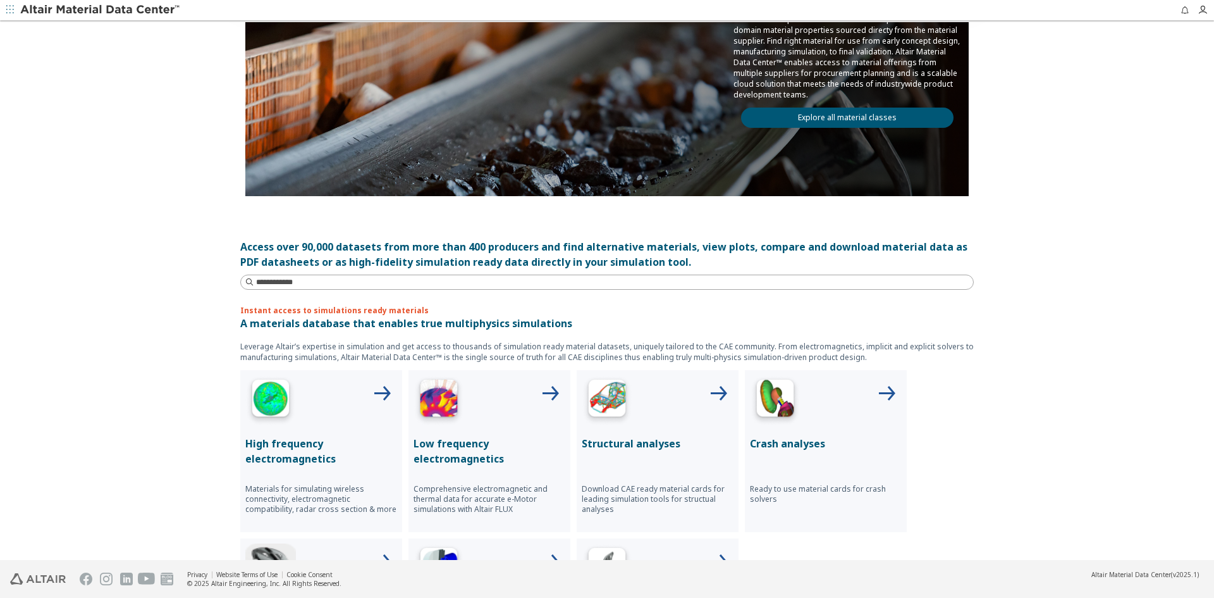
scroll to position [316, 0]
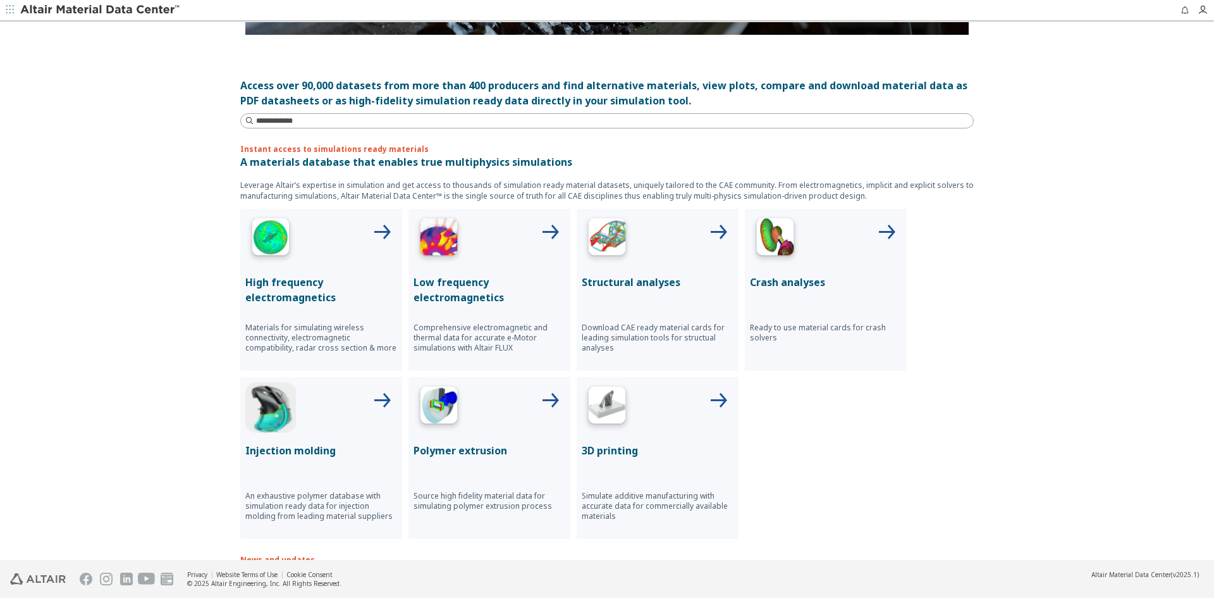
click at [637, 278] on p "Structural analyses" at bounding box center [658, 281] width 152 height 15
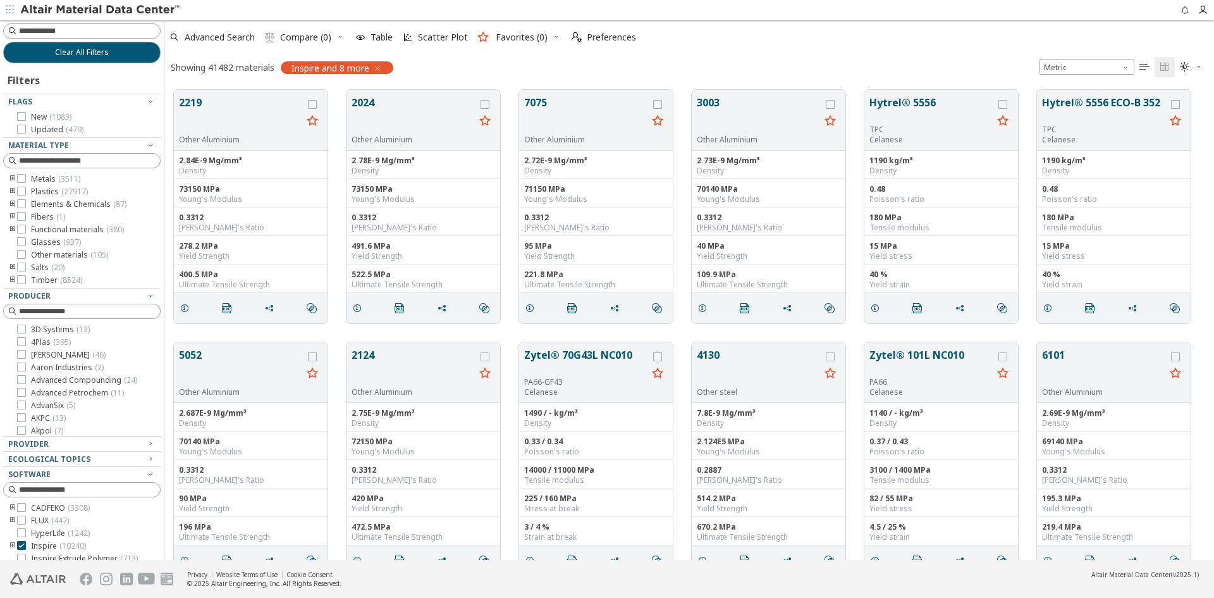
scroll to position [470, 1040]
click at [18, 541] on icon at bounding box center [21, 545] width 9 height 9
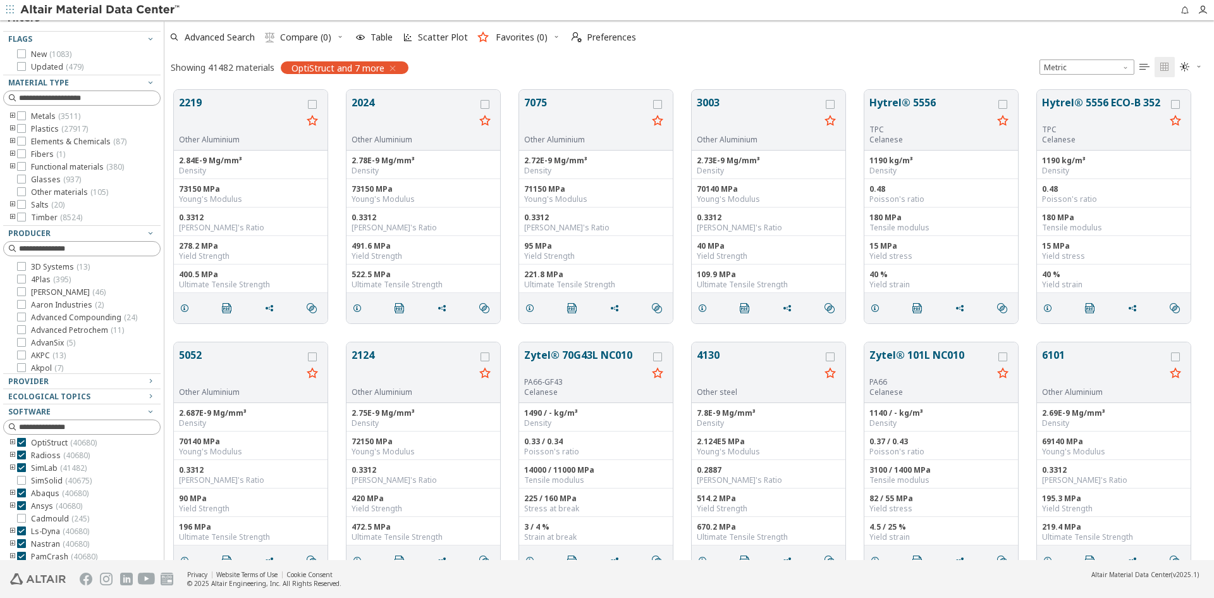
scroll to position [71, 0]
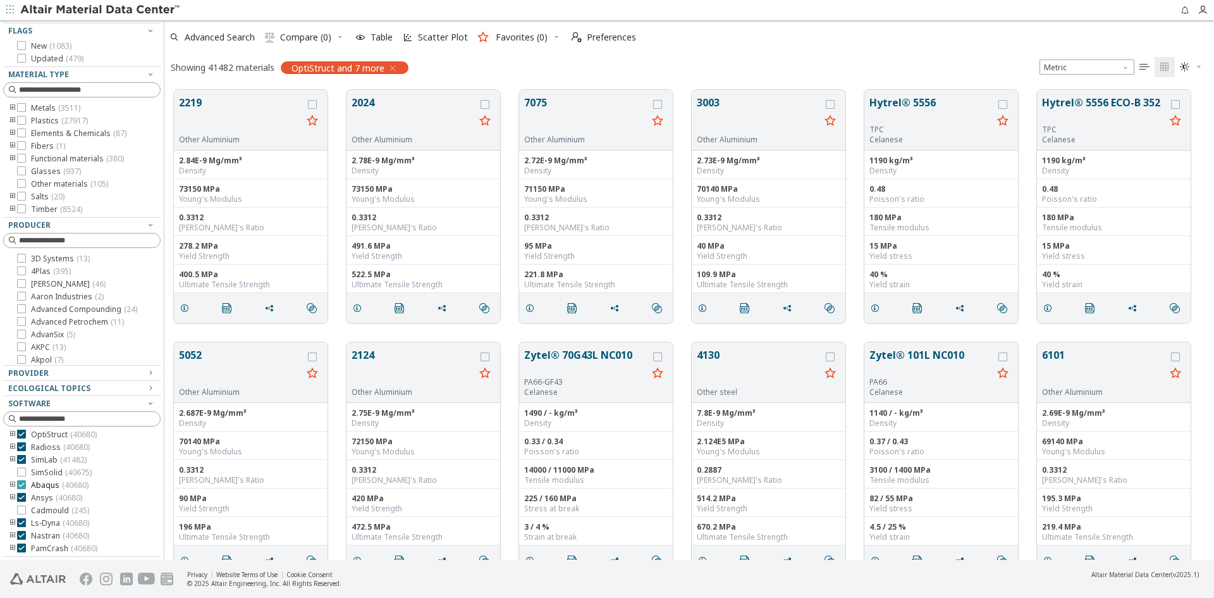
click at [51, 484] on span "Abaqus ( 40680 )" at bounding box center [60, 485] width 58 height 10
click at [211, 349] on button "5052" at bounding box center [240, 367] width 123 height 40
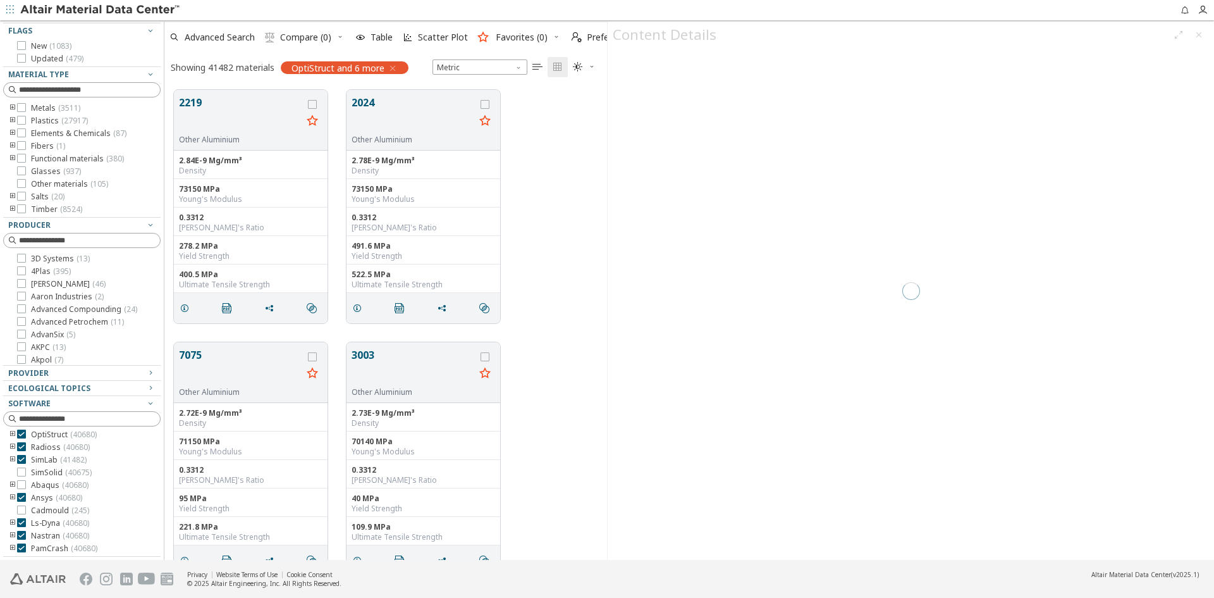
scroll to position [470, 433]
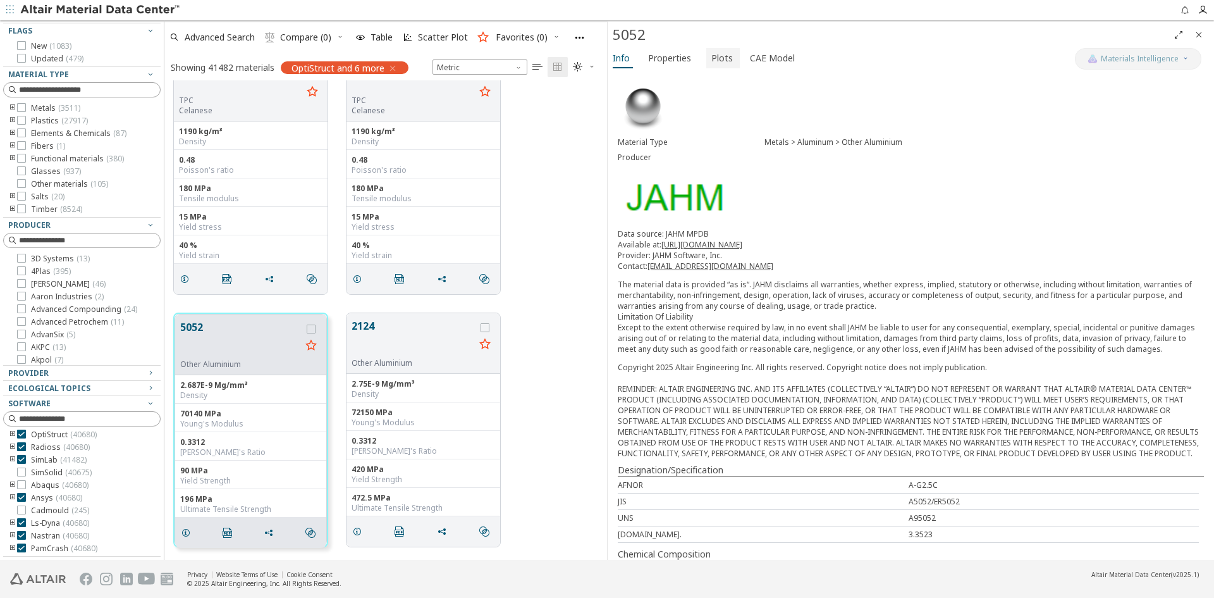
click at [722, 58] on span "Plots" at bounding box center [721, 58] width 21 height 20
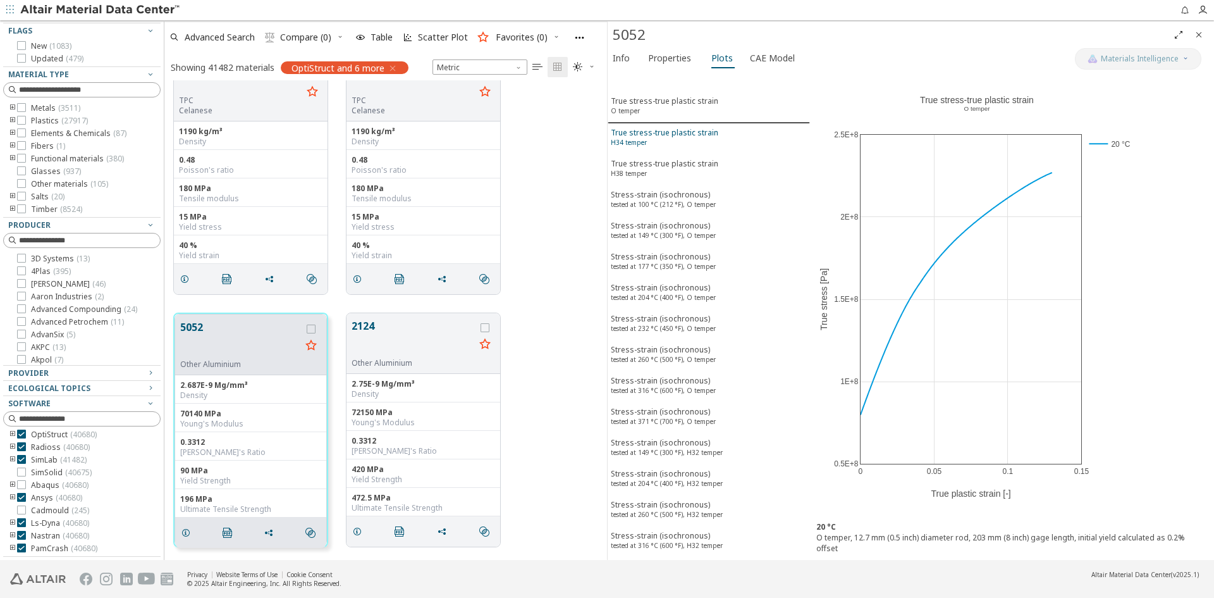
click at [653, 129] on div "True stress-true plastic strain H34 temper" at bounding box center [664, 138] width 107 height 23
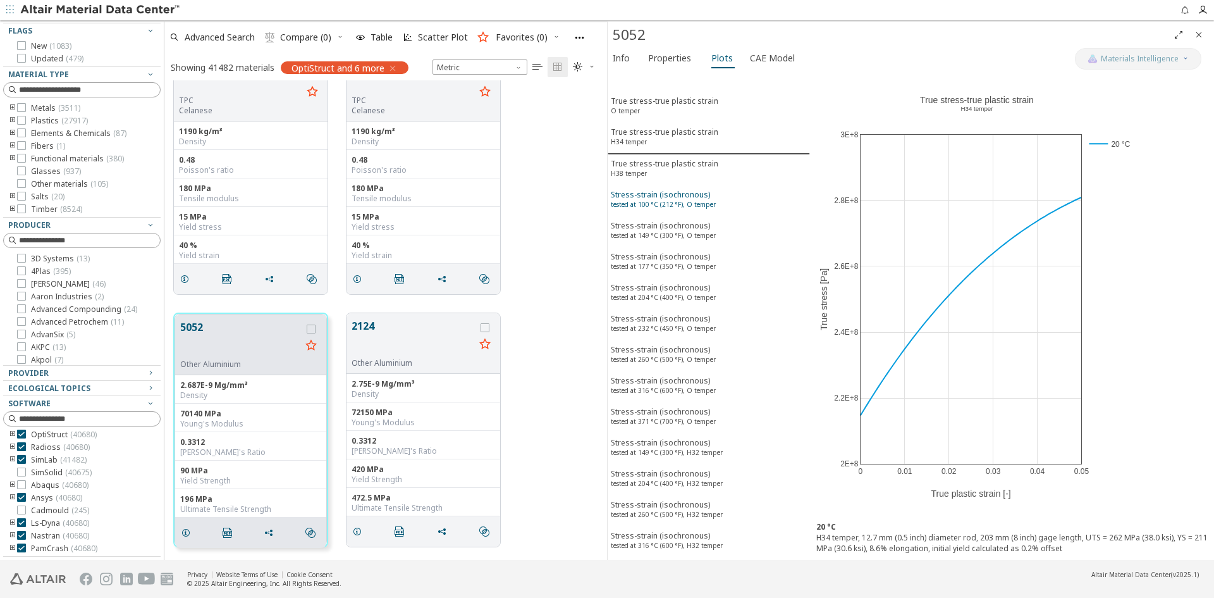
click at [642, 189] on div "Stress-strain (isochronous) tested at 100 °C (212 °F), O temper" at bounding box center [663, 200] width 105 height 23
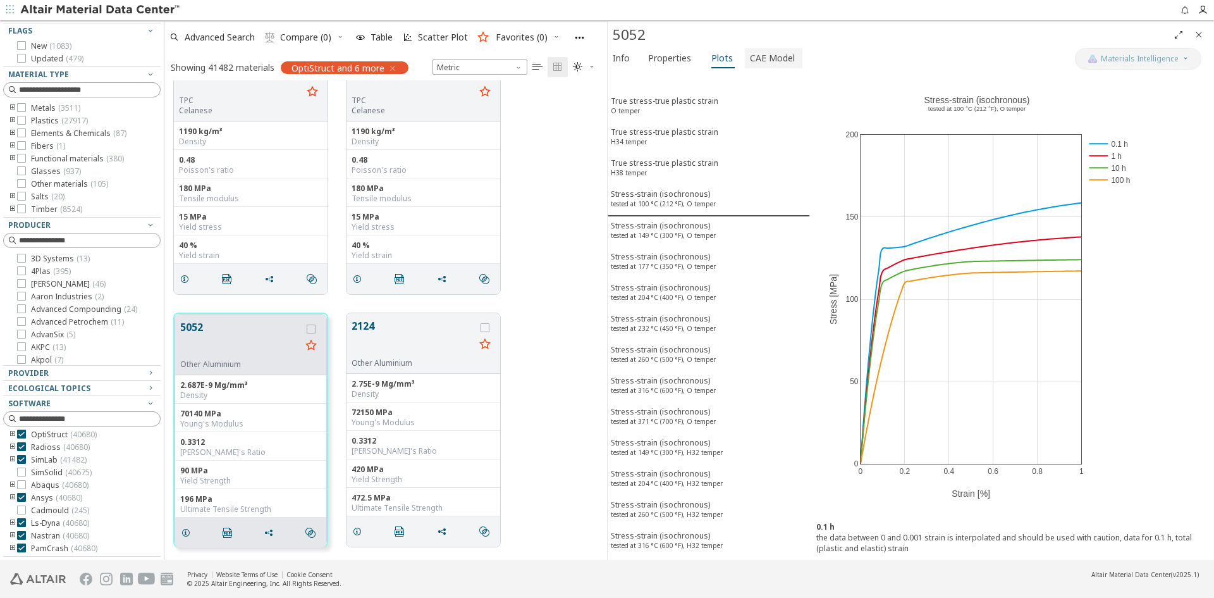
drag, startPoint x: 642, startPoint y: 188, endPoint x: 782, endPoint y: 52, distance: 195.0
click at [782, 52] on span "CAE Model" at bounding box center [772, 58] width 45 height 20
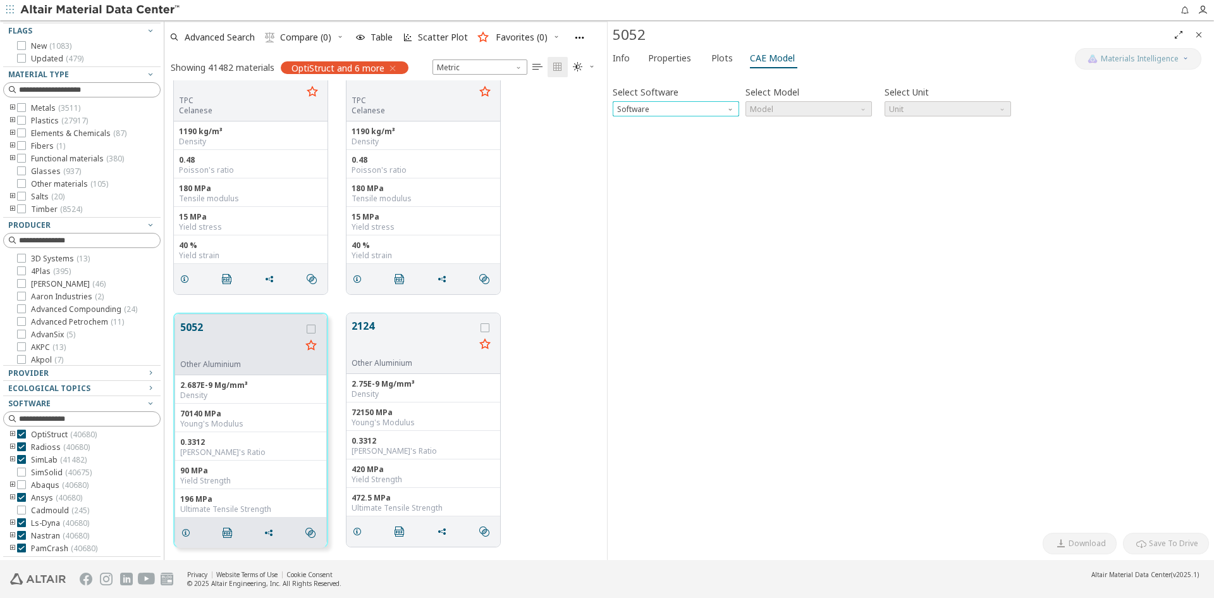
click at [728, 108] on span "Software" at bounding box center [732, 106] width 10 height 10
click at [672, 201] on span "Abaqus" at bounding box center [676, 200] width 116 height 9
click at [799, 108] on span "Model" at bounding box center [809, 108] width 126 height 15
click at [780, 147] on button "Plastic" at bounding box center [809, 154] width 126 height 15
click at [621, 133] on icon "button" at bounding box center [623, 135] width 10 height 10
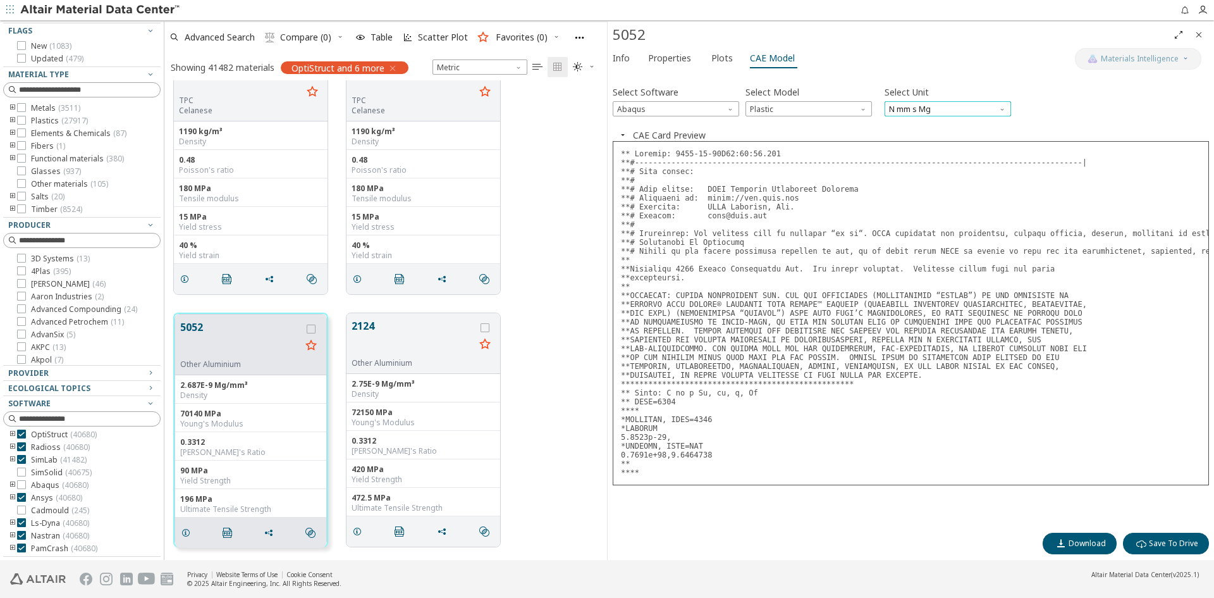
click at [997, 112] on span "N mm s Mg" at bounding box center [948, 108] width 126 height 15
click at [933, 121] on span "kN mm ms kg" at bounding box center [914, 125] width 49 height 10
click at [625, 133] on icon "button" at bounding box center [623, 135] width 10 height 10
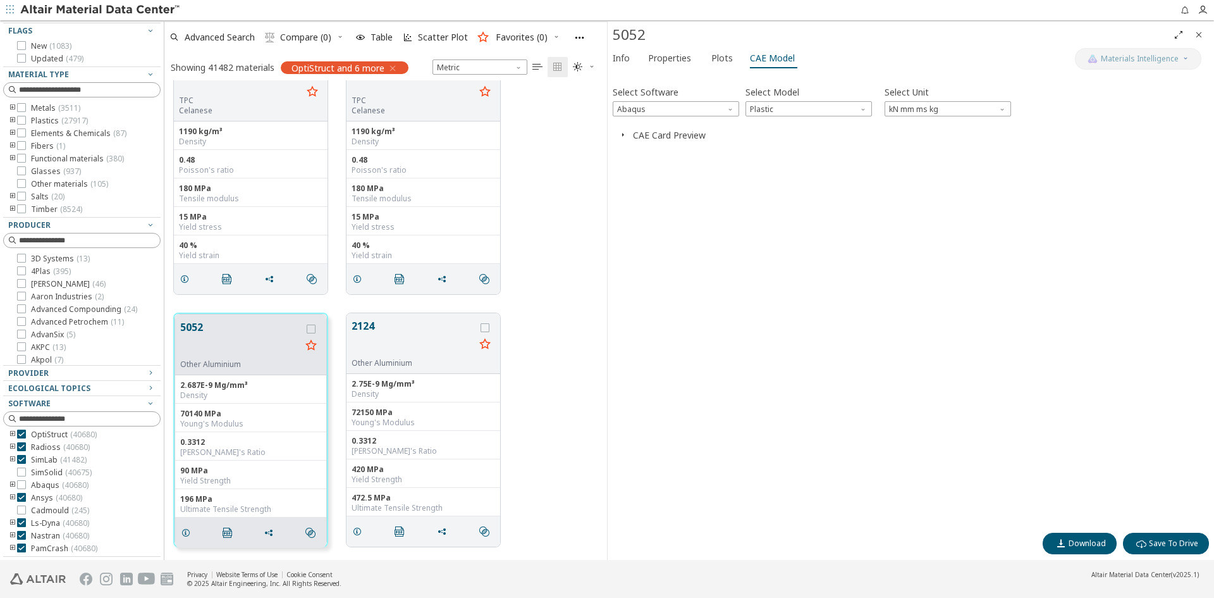
click at [625, 133] on icon "button" at bounding box center [623, 135] width 10 height 10
